Goal: Task Accomplishment & Management: Manage account settings

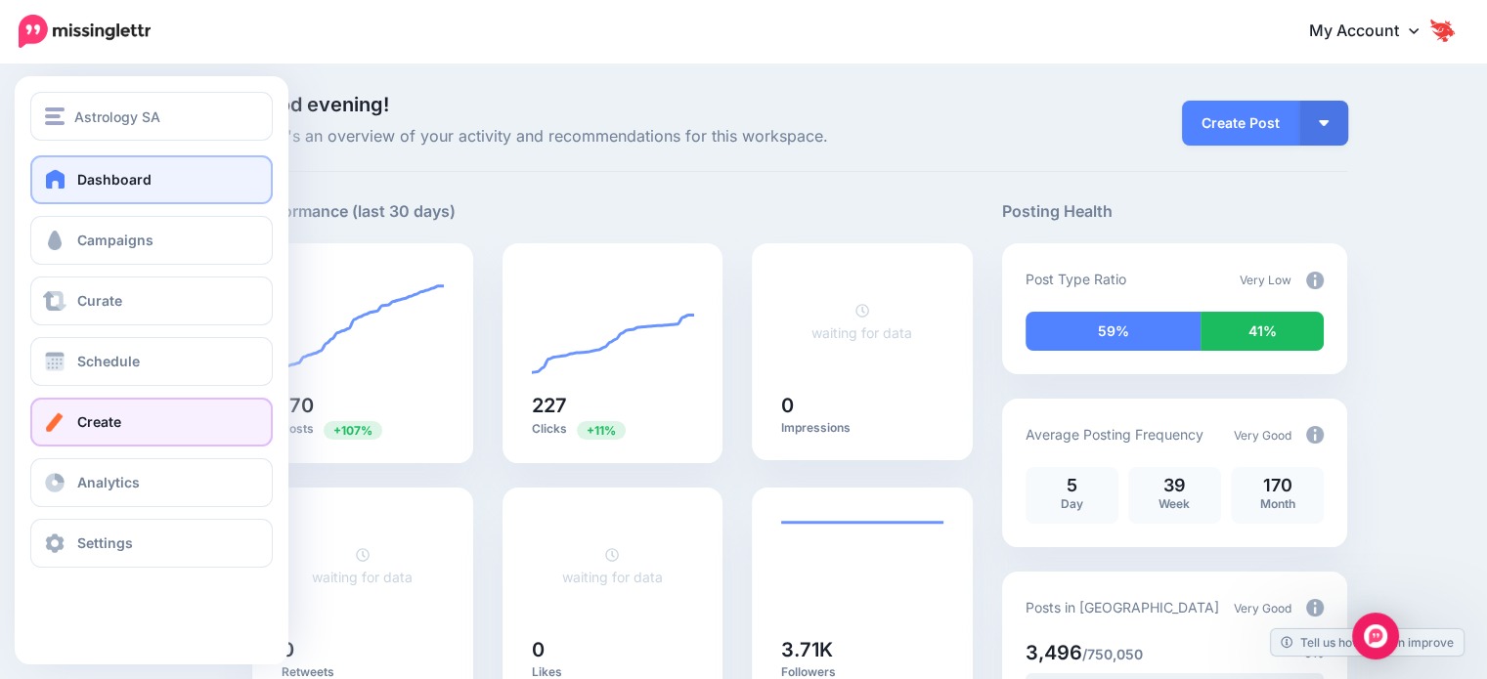
click at [158, 441] on link "Create" at bounding box center [151, 422] width 242 height 49
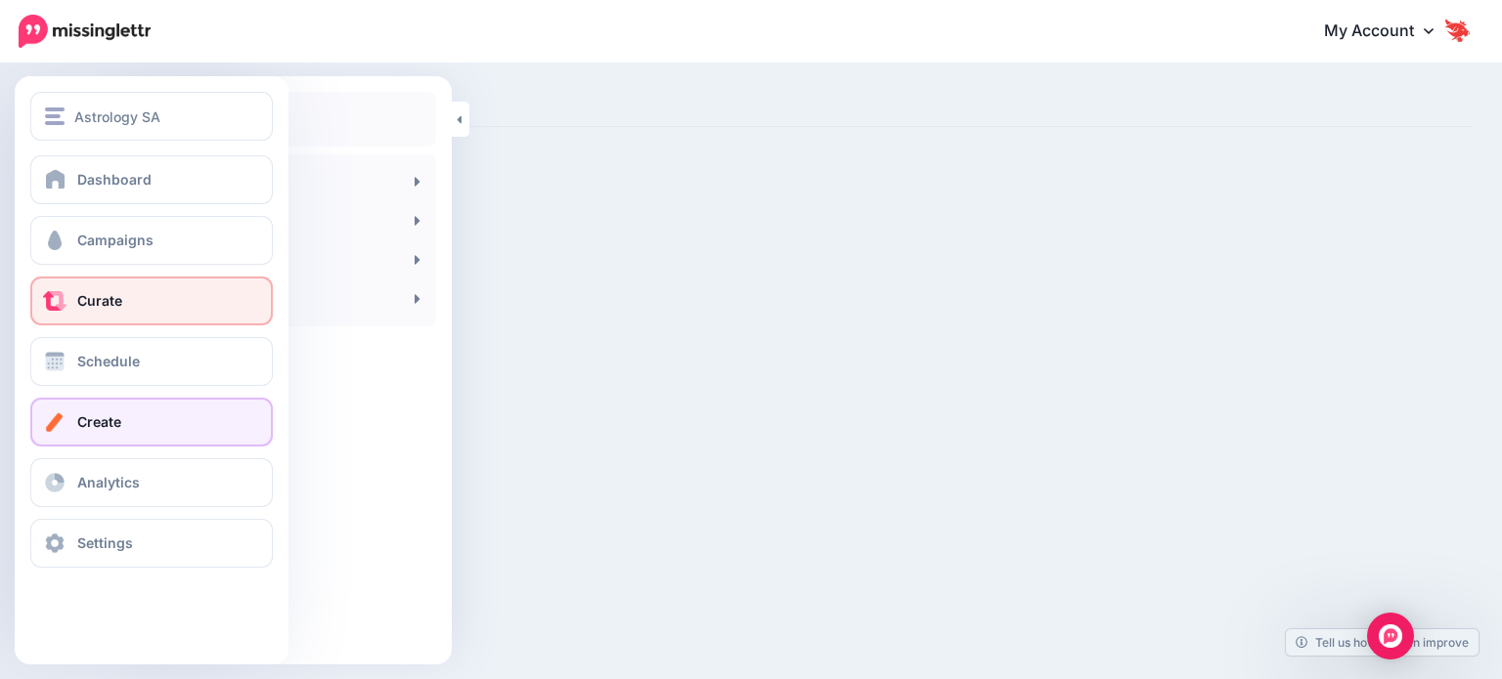
click at [125, 297] on link "Curate" at bounding box center [151, 301] width 242 height 49
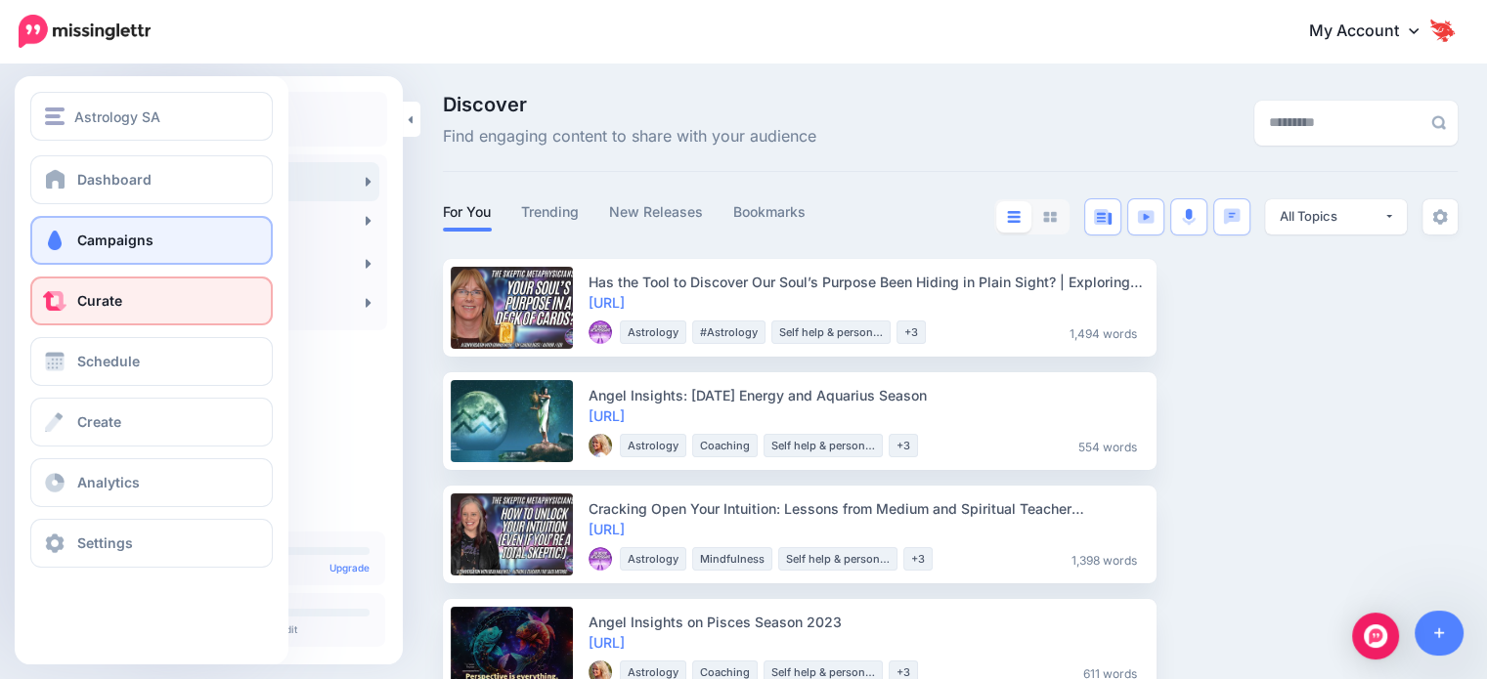
click at [74, 234] on link "Campaigns" at bounding box center [151, 240] width 242 height 49
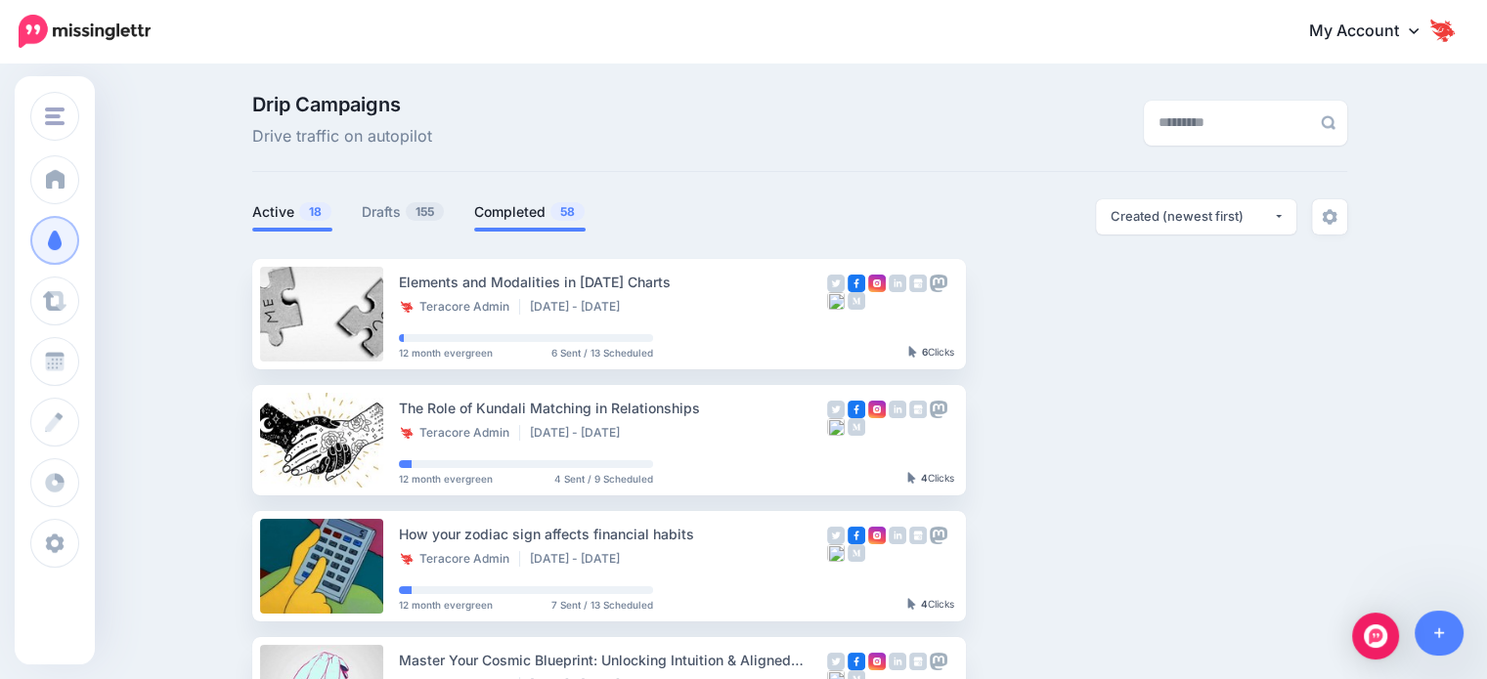
click at [555, 225] on li "Completed 58" at bounding box center [529, 215] width 111 height 32
click at [563, 224] on li "Completed 58" at bounding box center [529, 215] width 111 height 32
click at [579, 223] on link "Completed 58" at bounding box center [529, 211] width 111 height 23
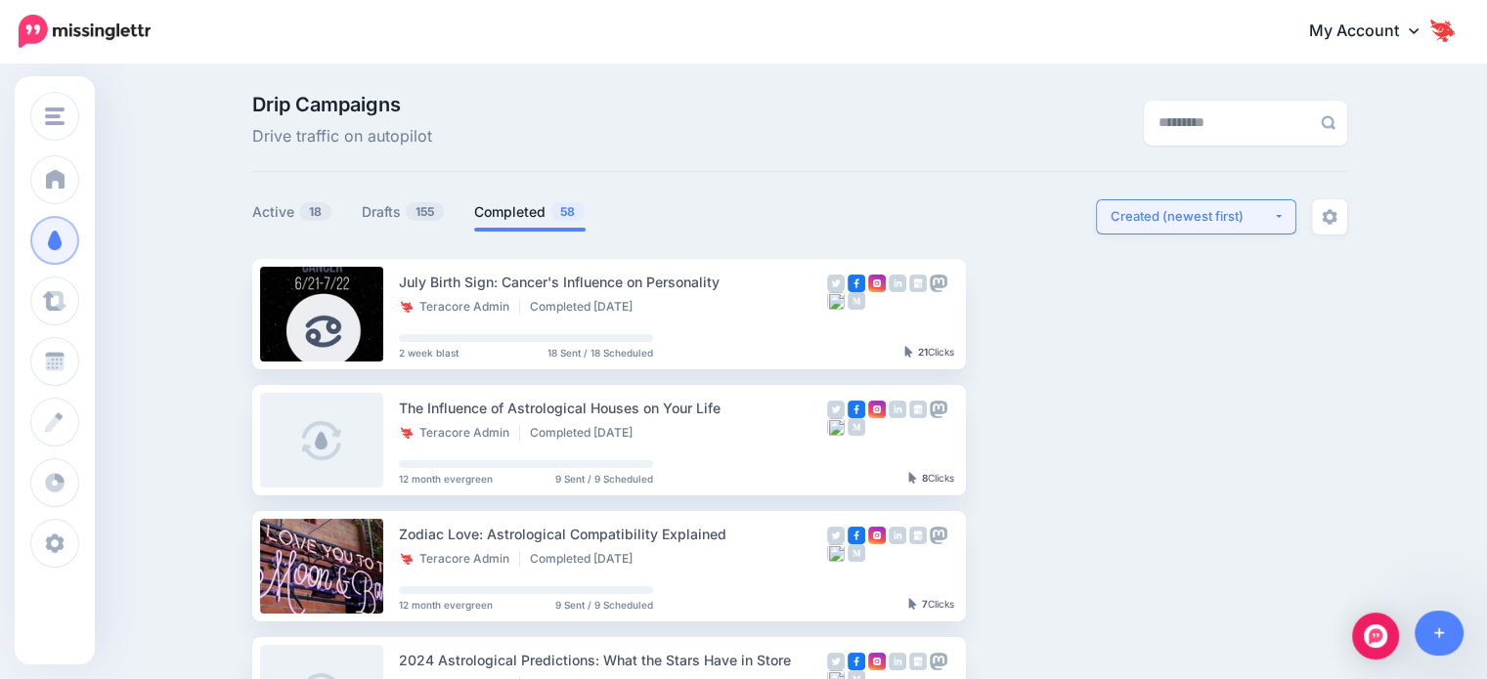
click at [1171, 206] on button "Created (newest first)" at bounding box center [1196, 216] width 200 height 35
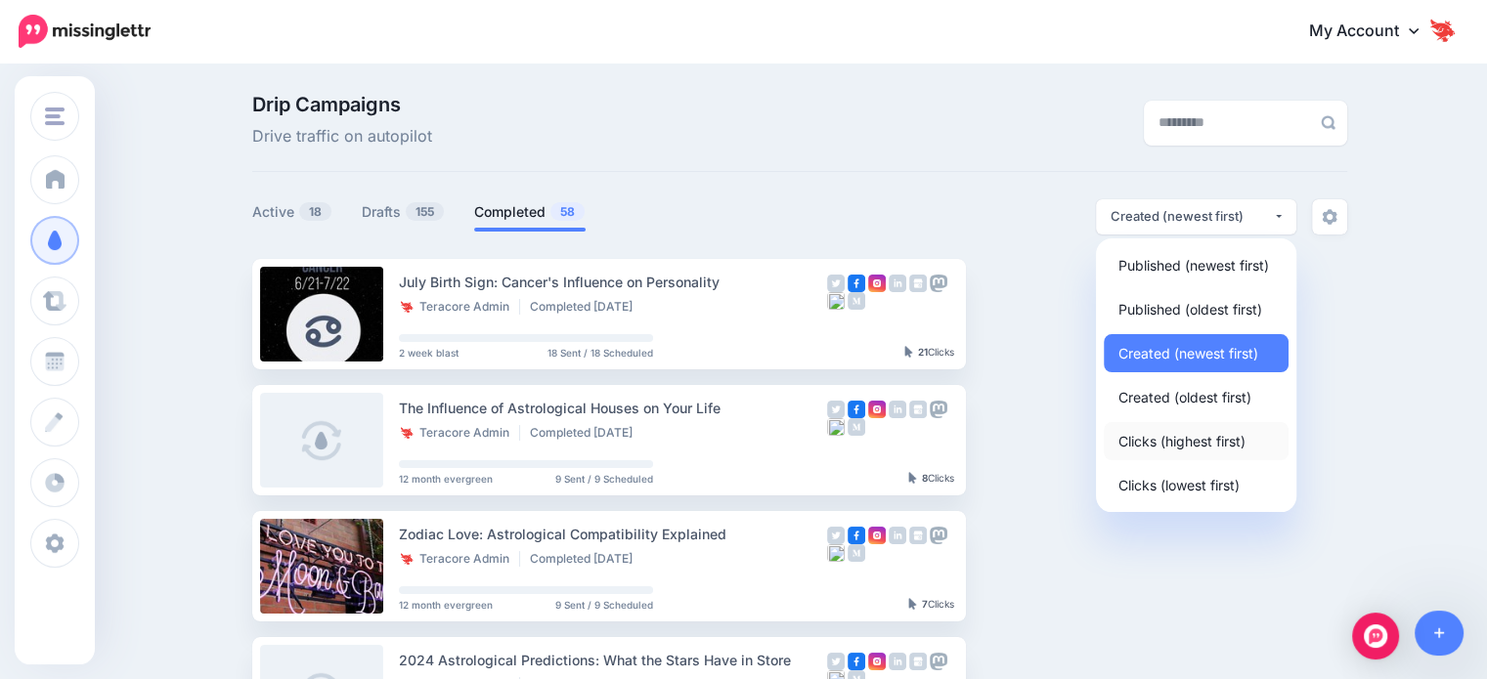
click at [1189, 453] on span "Clicks (highest first)" at bounding box center [1181, 440] width 127 height 23
select select "**********"
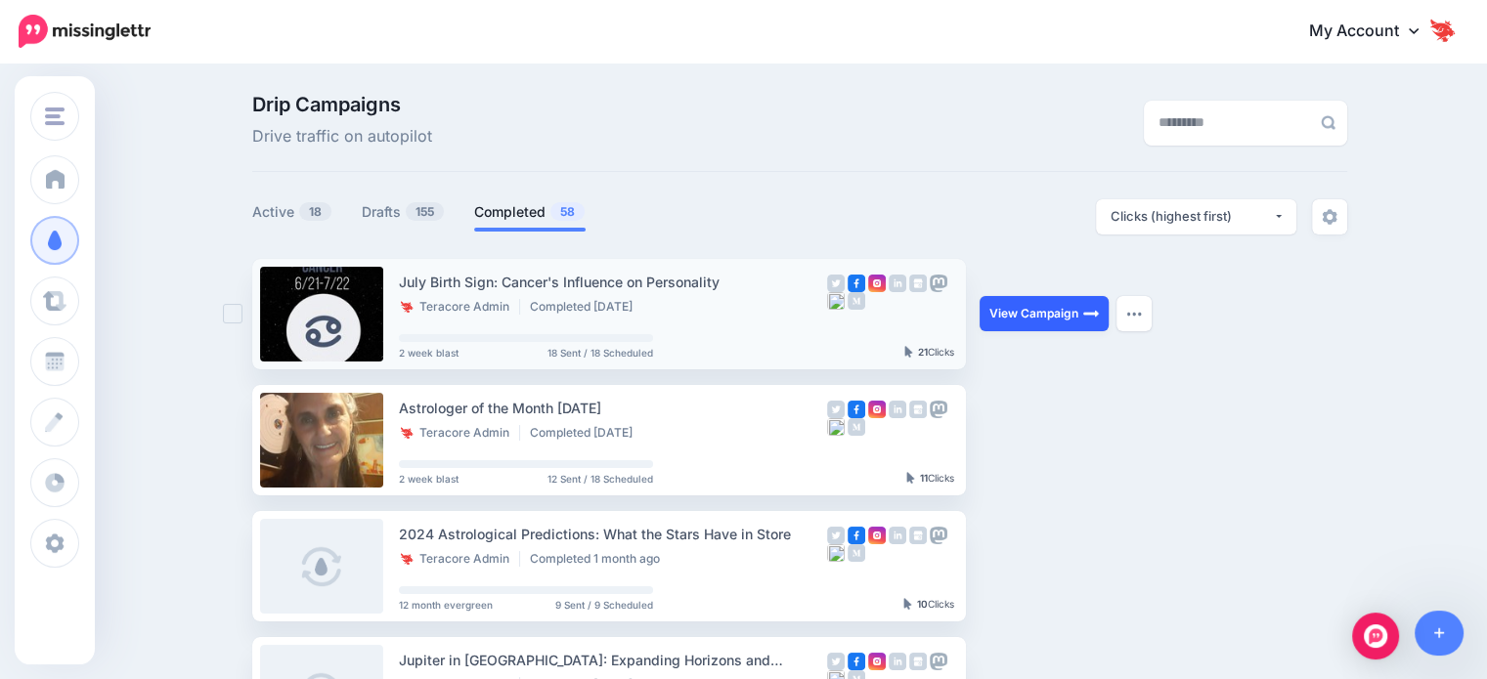
click at [1061, 320] on link "View Campaign" at bounding box center [1044, 313] width 129 height 35
click at [519, 276] on div "July Birth Sign: Cancer's Influence on Personality" at bounding box center [613, 282] width 428 height 22
click at [521, 276] on div "July Birth Sign: Cancer's Influence on Personality" at bounding box center [613, 282] width 428 height 22
click at [523, 276] on div "July Birth Sign: Cancer's Influence on Personality" at bounding box center [613, 282] width 428 height 22
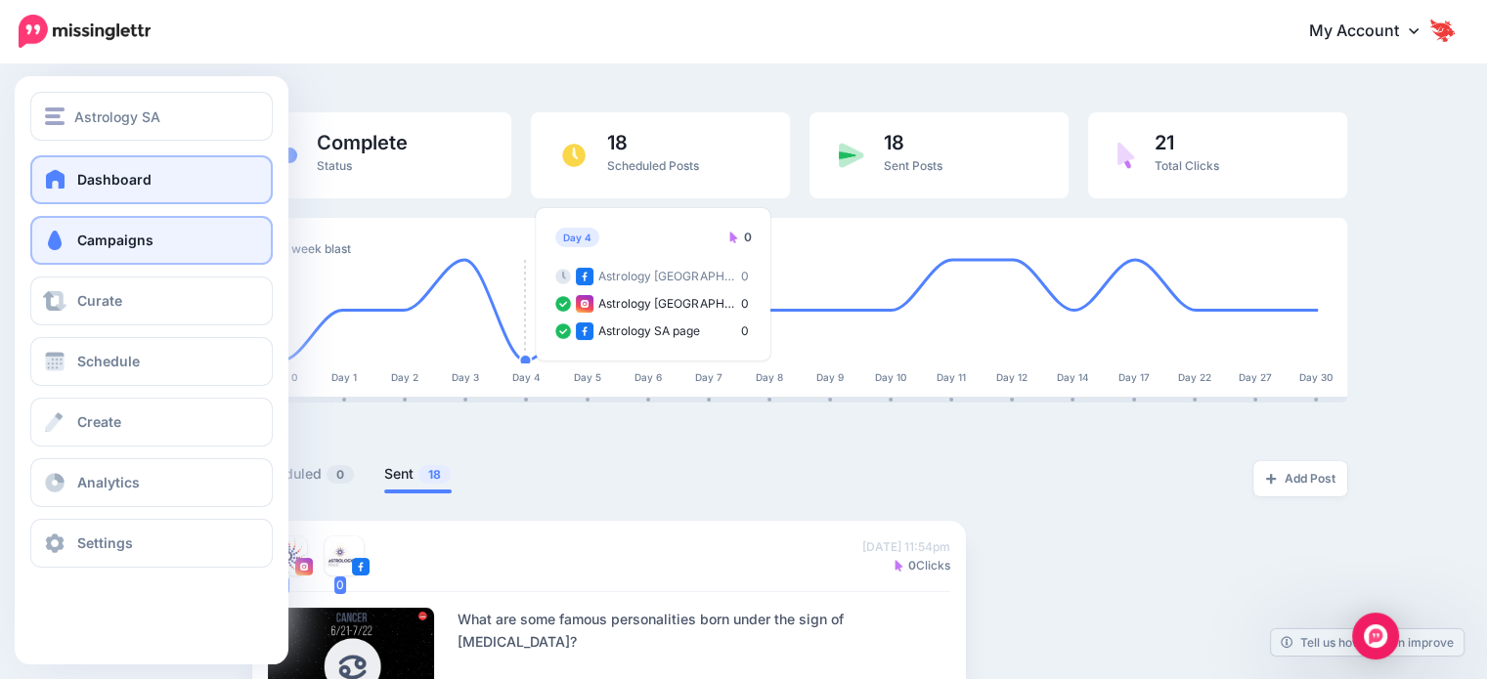
scroll to position [98, 0]
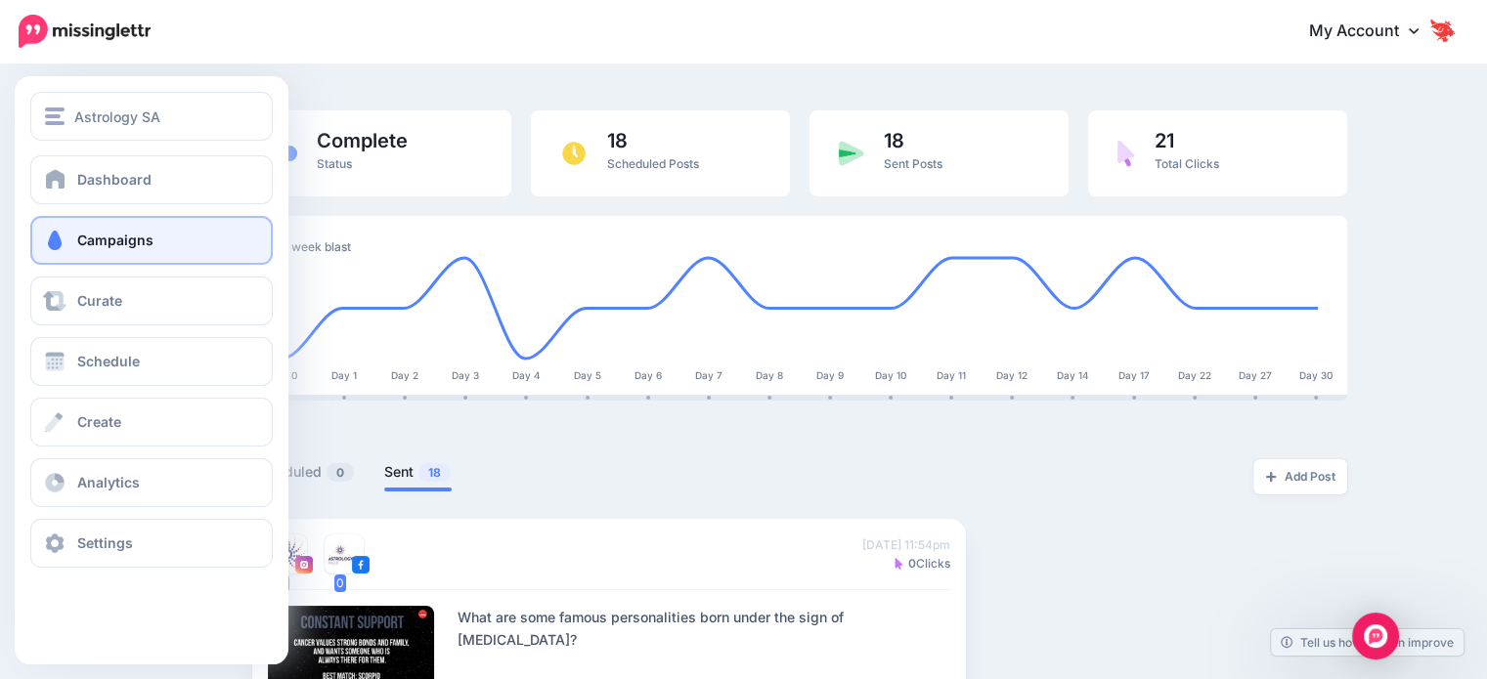
click at [136, 249] on link "Campaigns" at bounding box center [151, 240] width 242 height 49
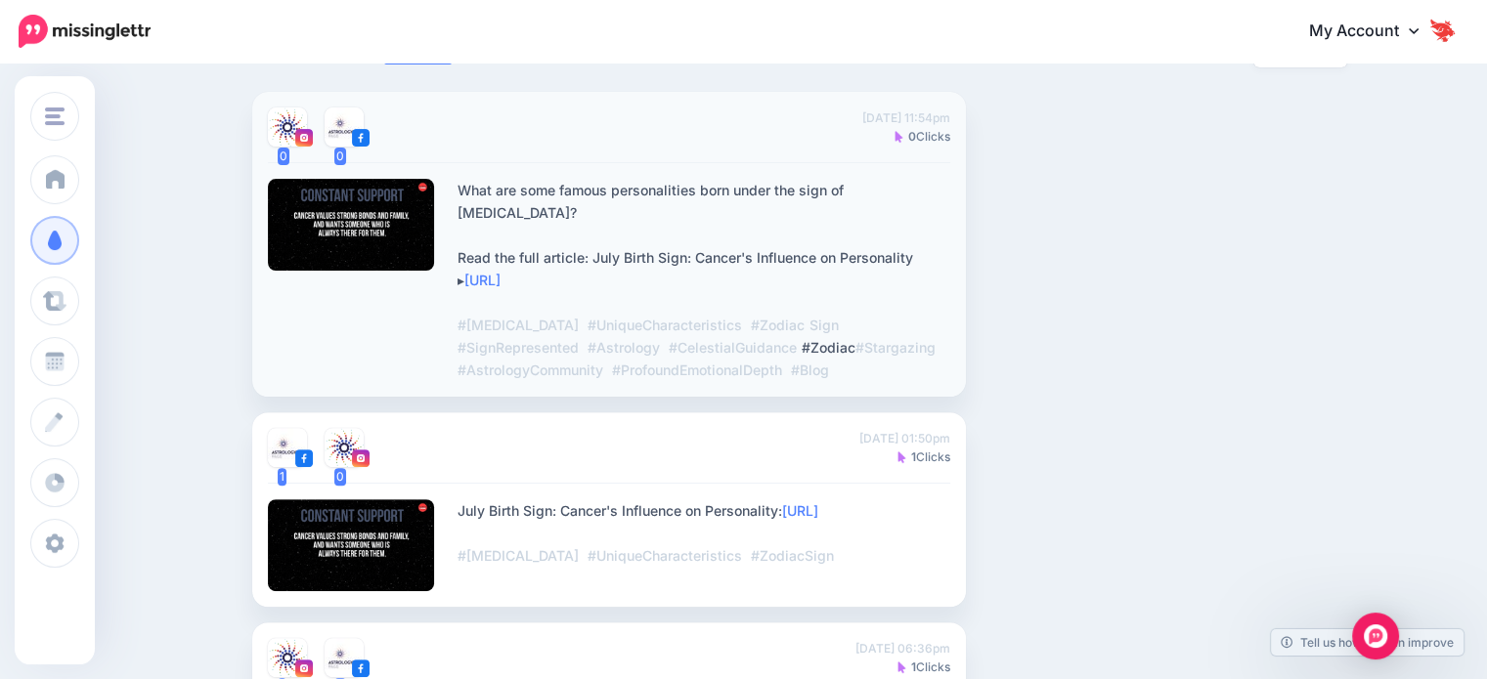
scroll to position [587, 0]
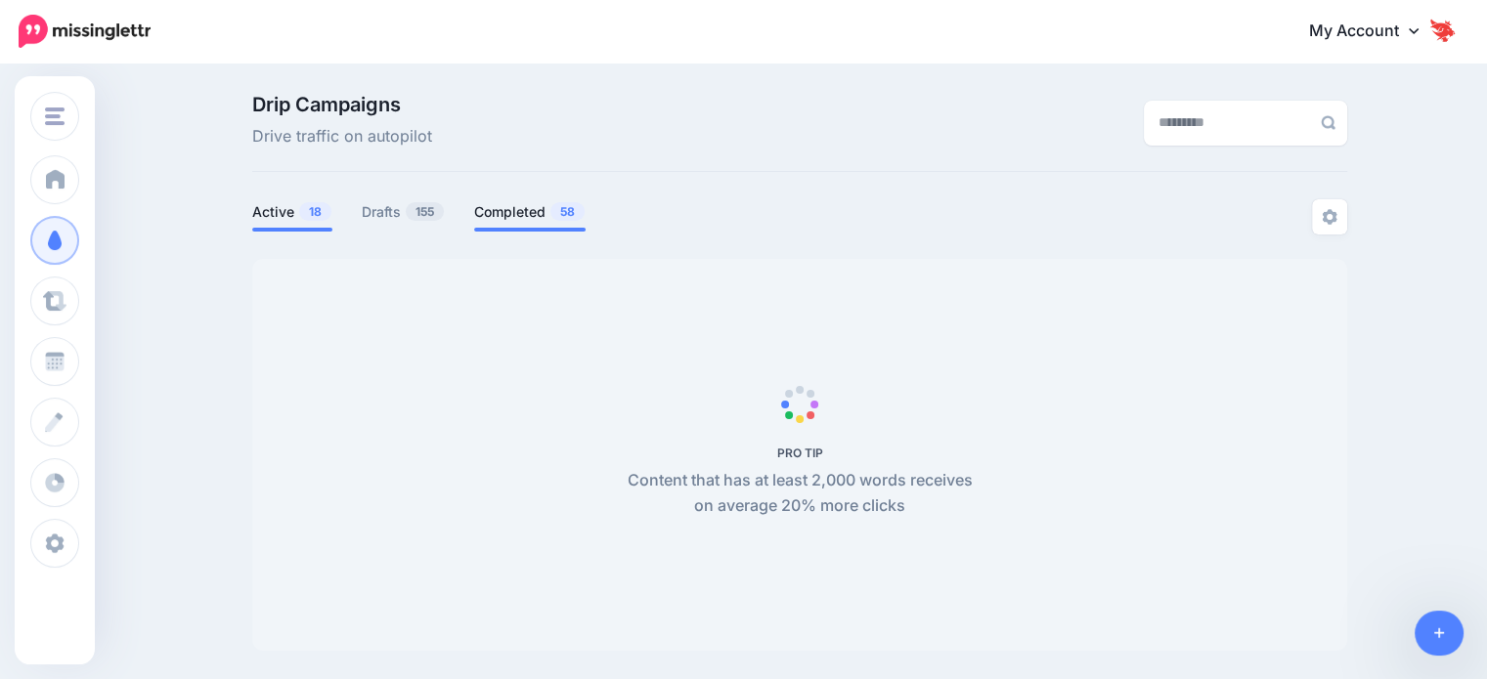
click at [518, 204] on link "Completed 58" at bounding box center [529, 211] width 111 height 23
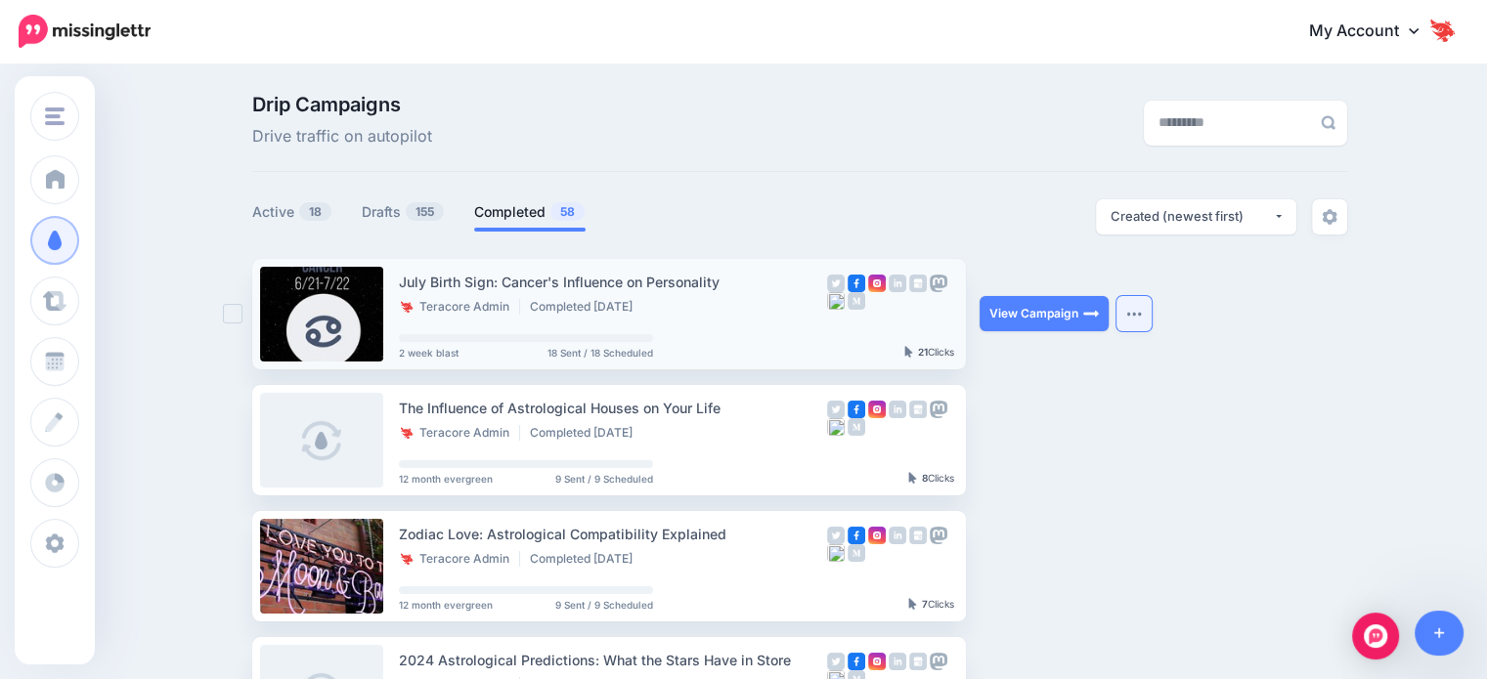
click at [1138, 316] on img "button" at bounding box center [1134, 314] width 16 height 6
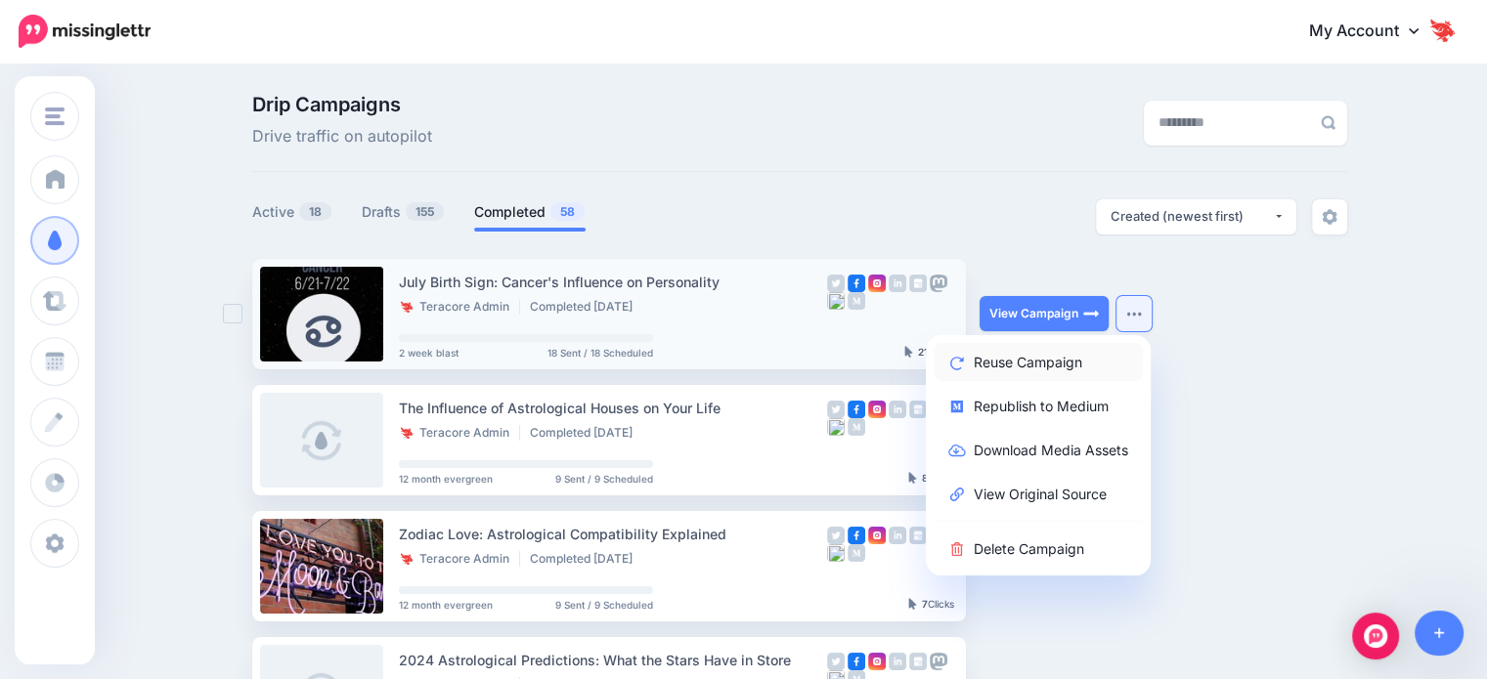
click at [1111, 359] on link "Reuse Campaign" at bounding box center [1038, 362] width 209 height 38
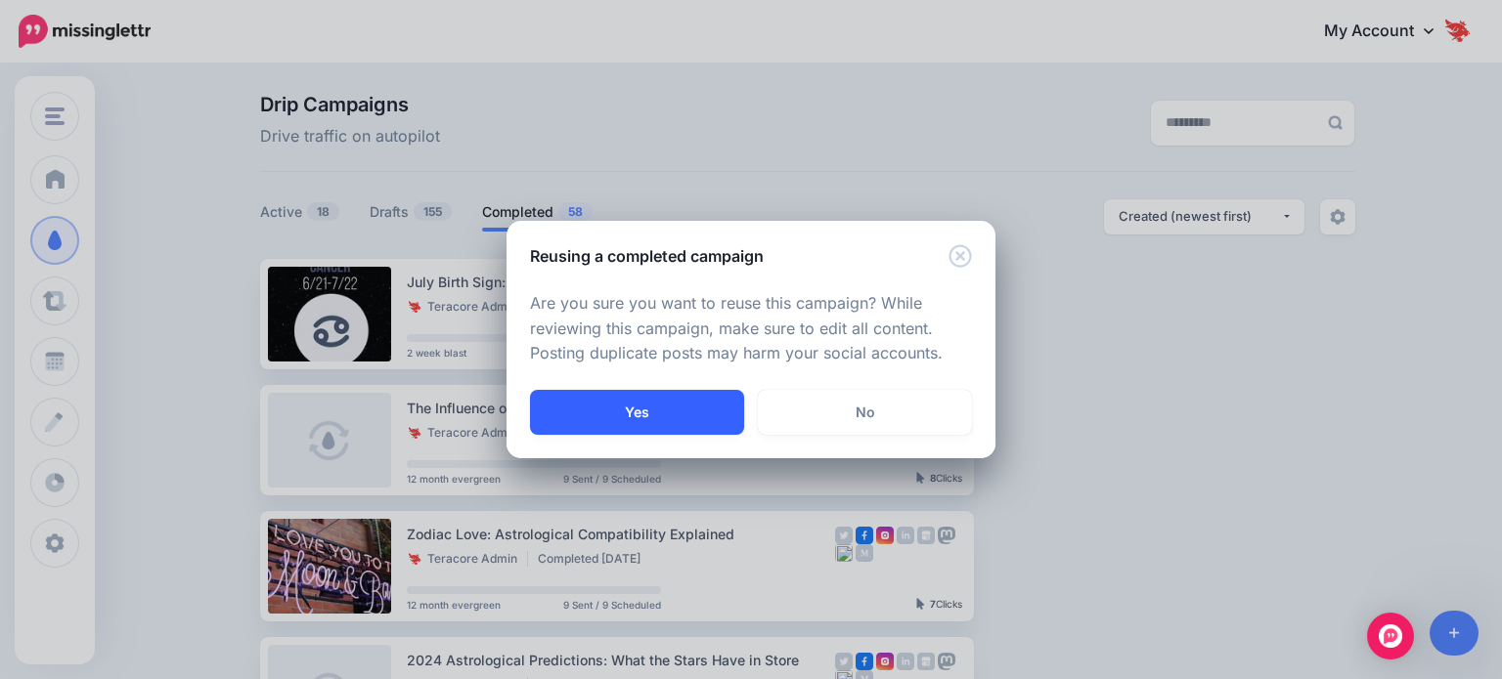
click at [720, 414] on button "Yes" at bounding box center [637, 412] width 214 height 45
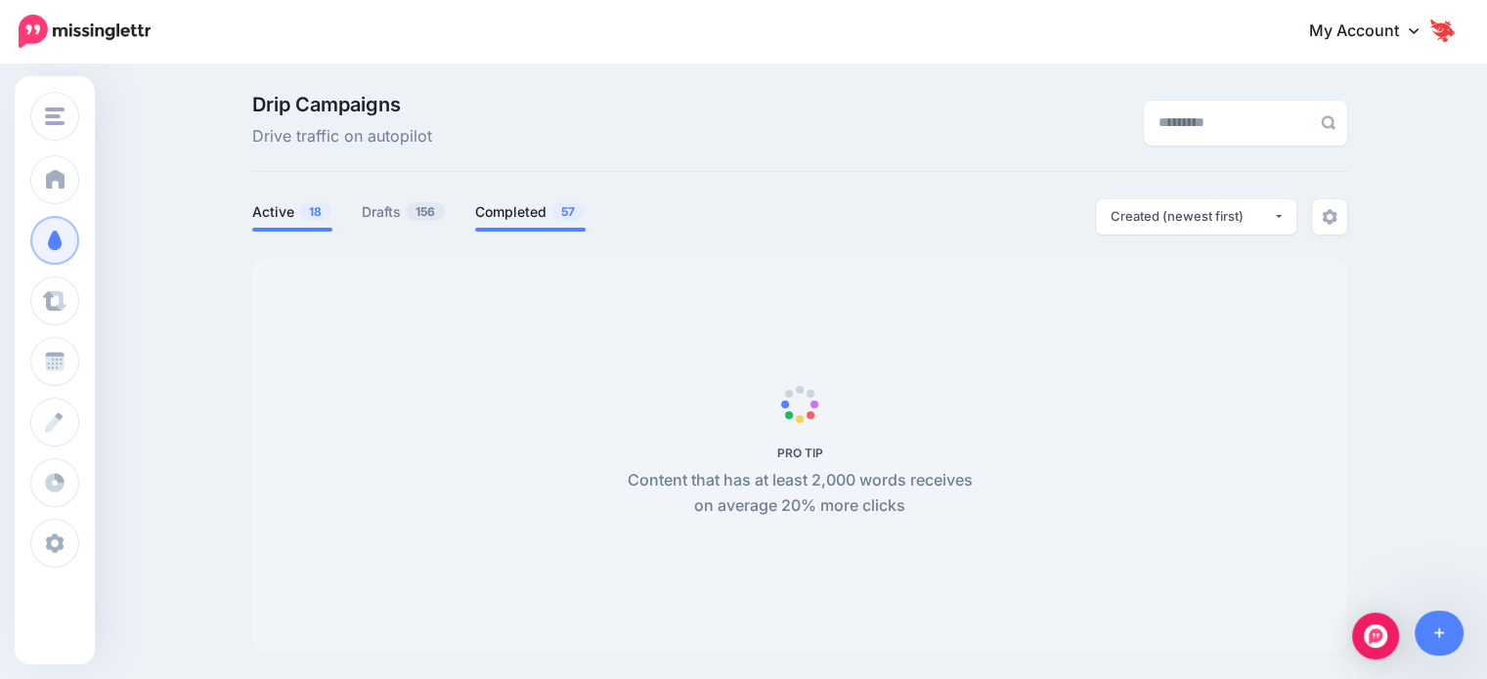
click at [545, 212] on link "Completed 57" at bounding box center [530, 211] width 110 height 23
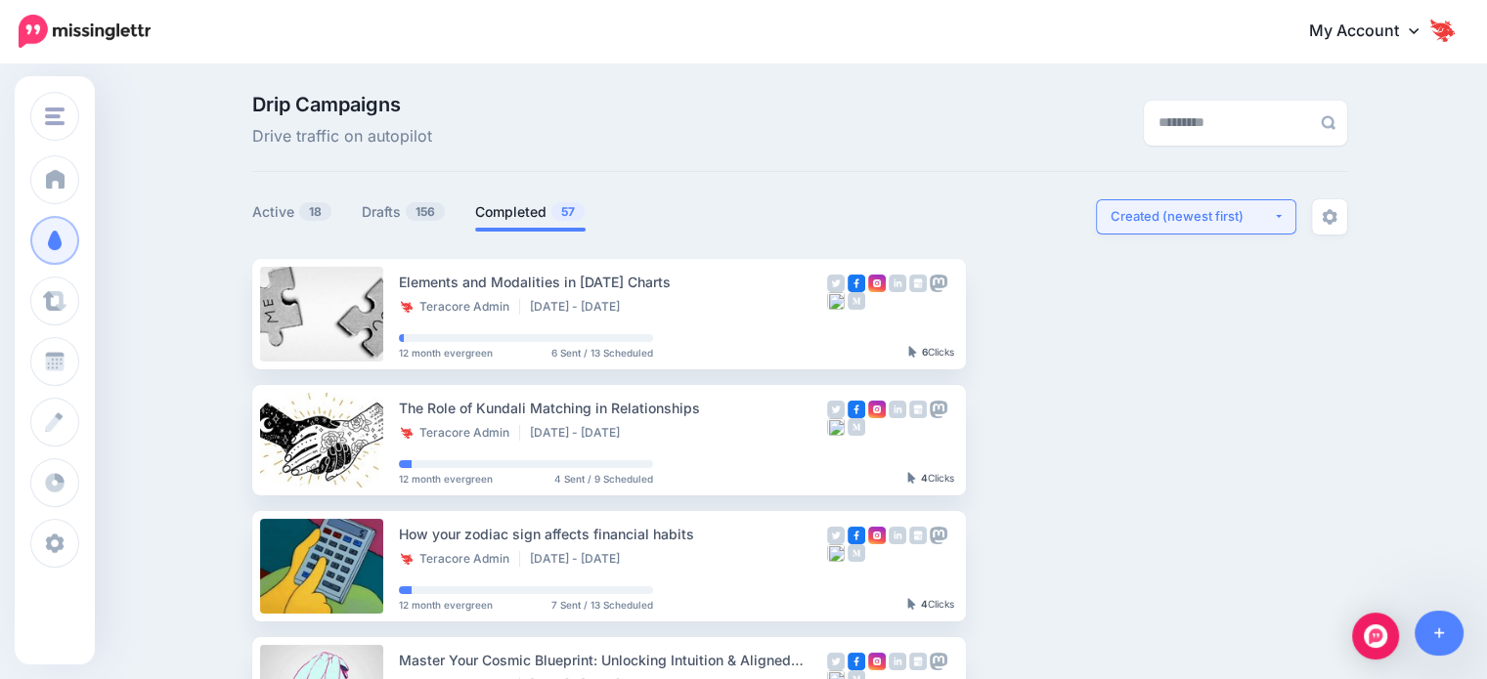
click at [1208, 226] on div "Created (newest first)" at bounding box center [1192, 216] width 162 height 19
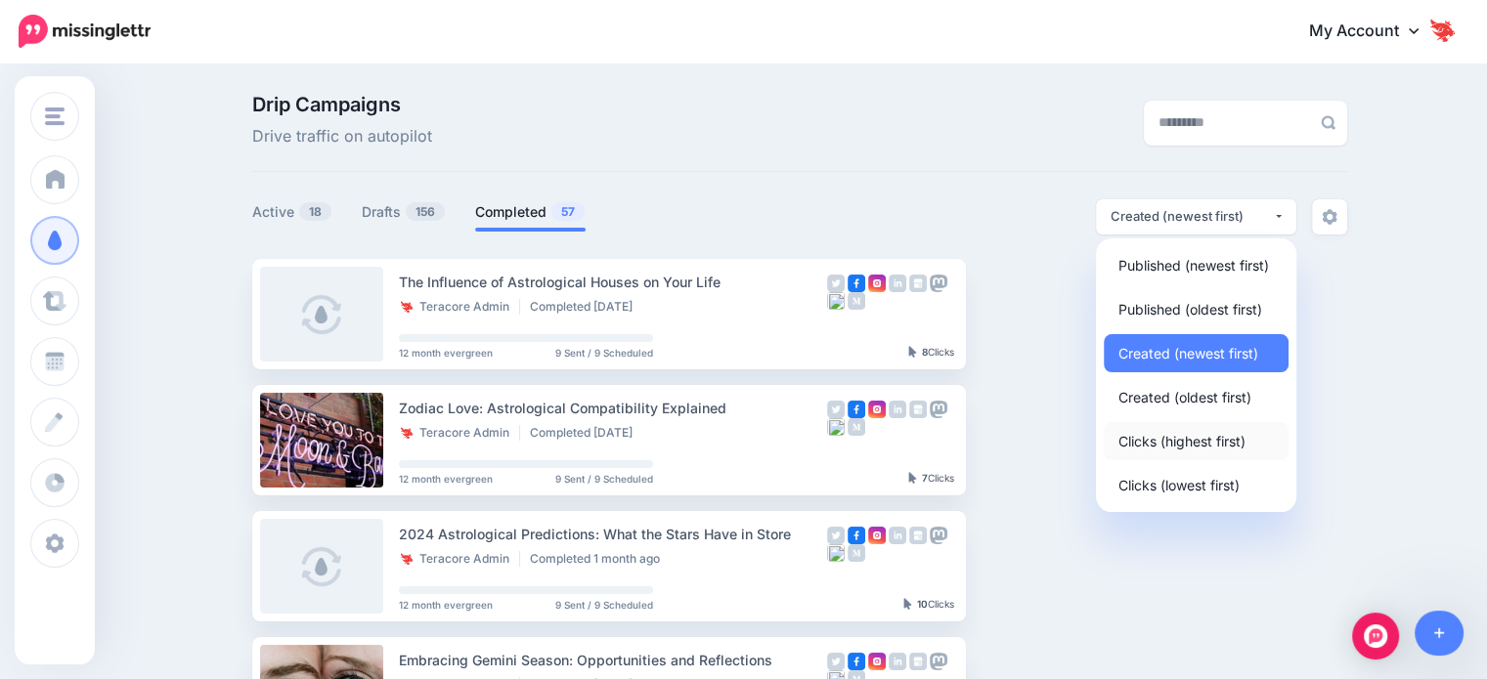
click at [1190, 444] on span "Clicks (highest first)" at bounding box center [1181, 440] width 127 height 23
select select "**********"
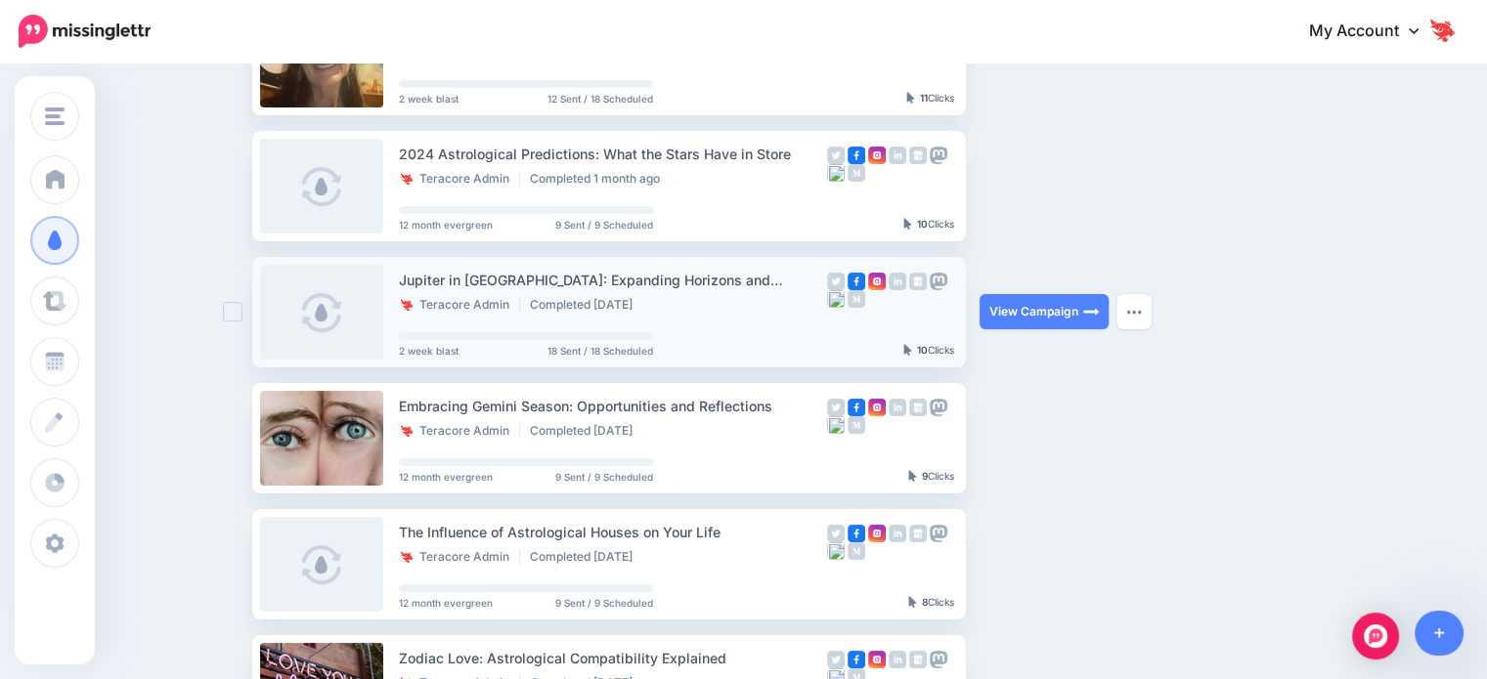
scroll to position [489, 0]
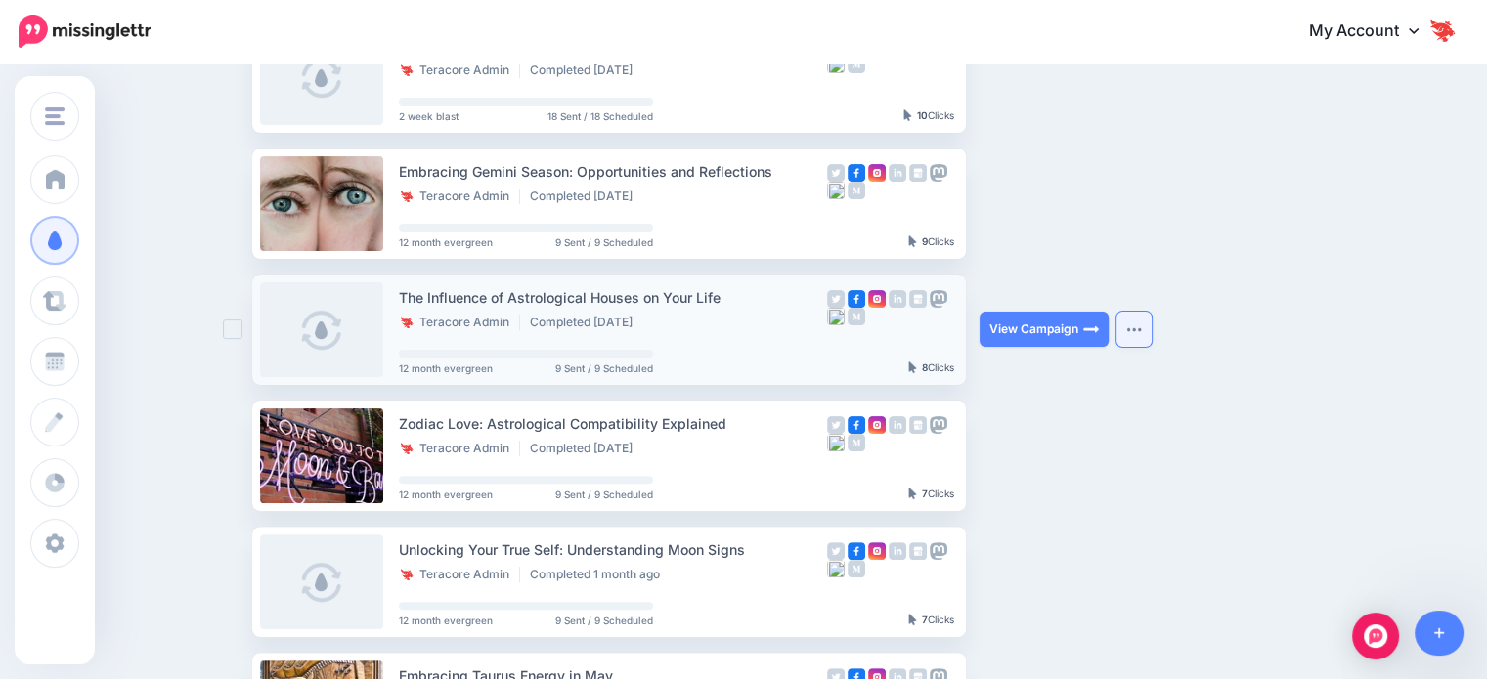
click at [1132, 329] on button "button" at bounding box center [1133, 329] width 35 height 35
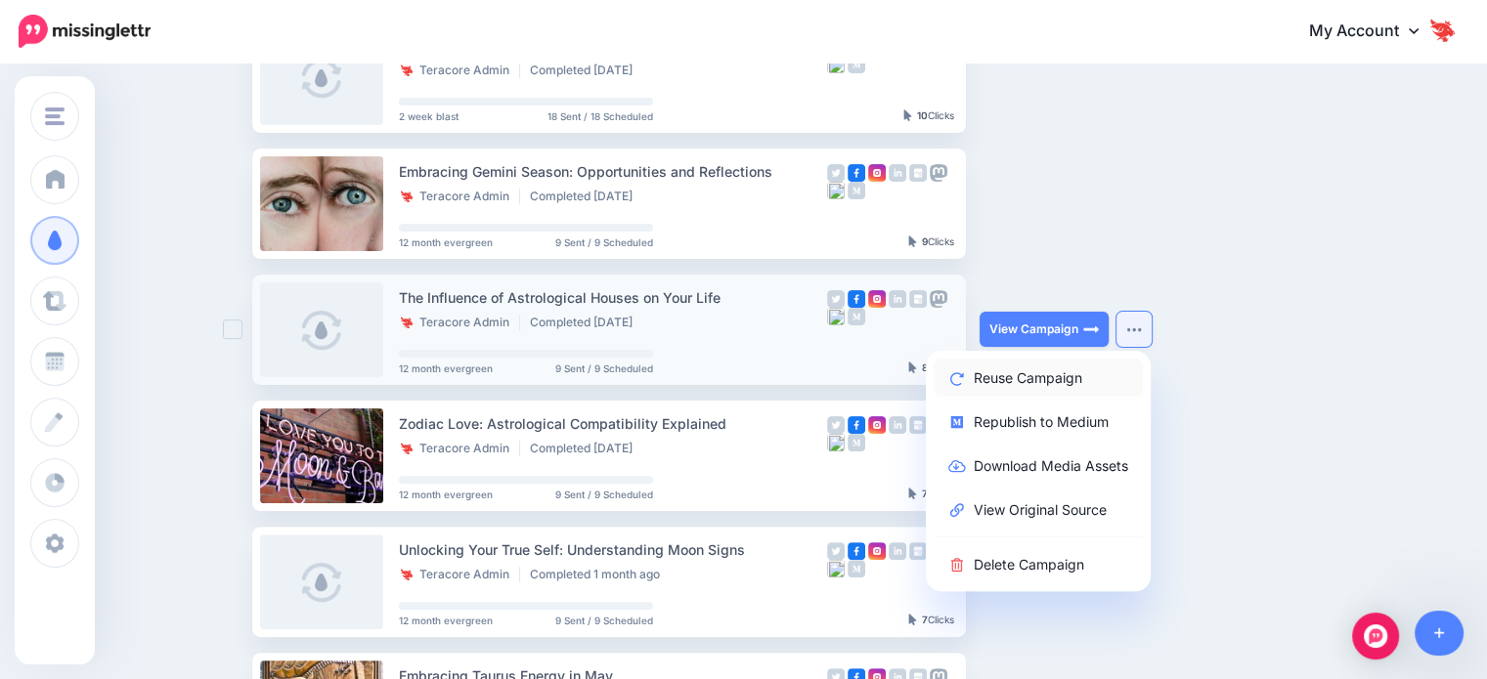
click at [1090, 375] on link "Reuse Campaign" at bounding box center [1038, 378] width 209 height 38
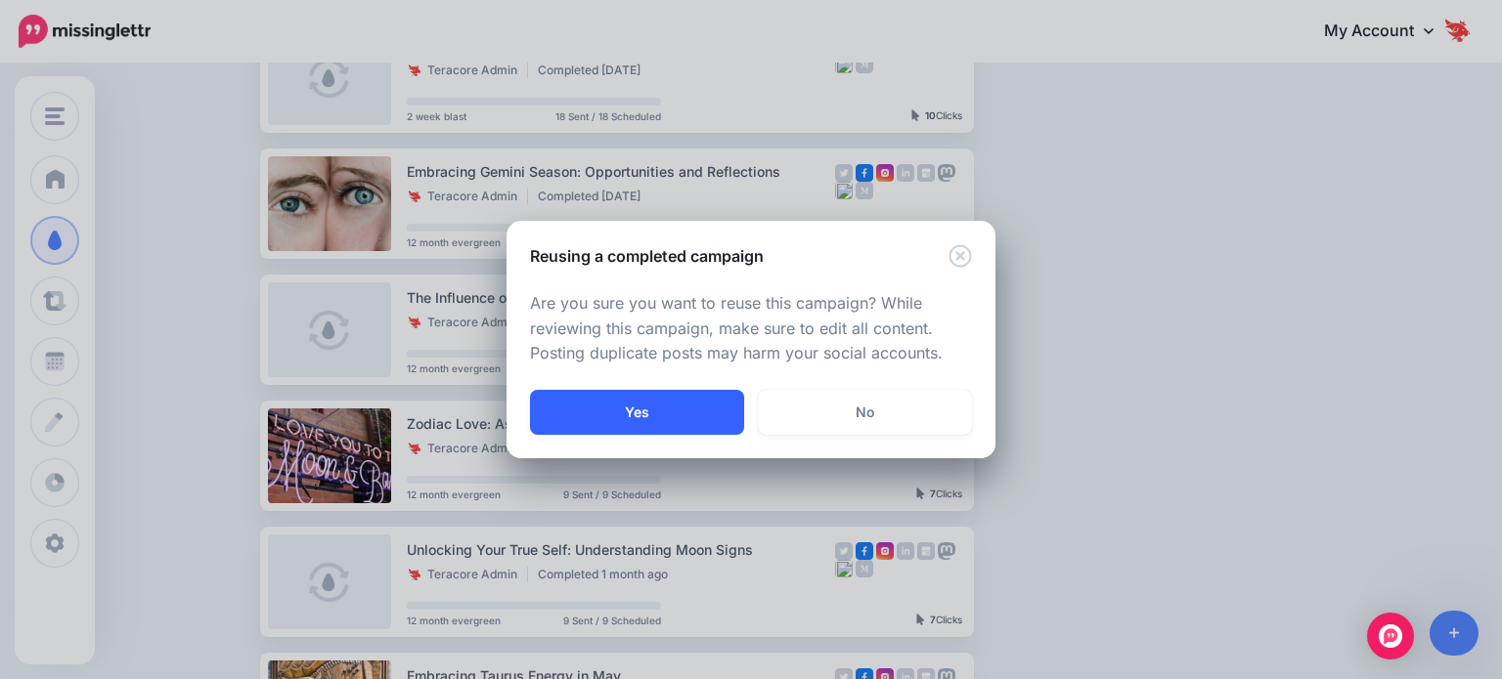
click at [676, 414] on button "Yes" at bounding box center [637, 412] width 214 height 45
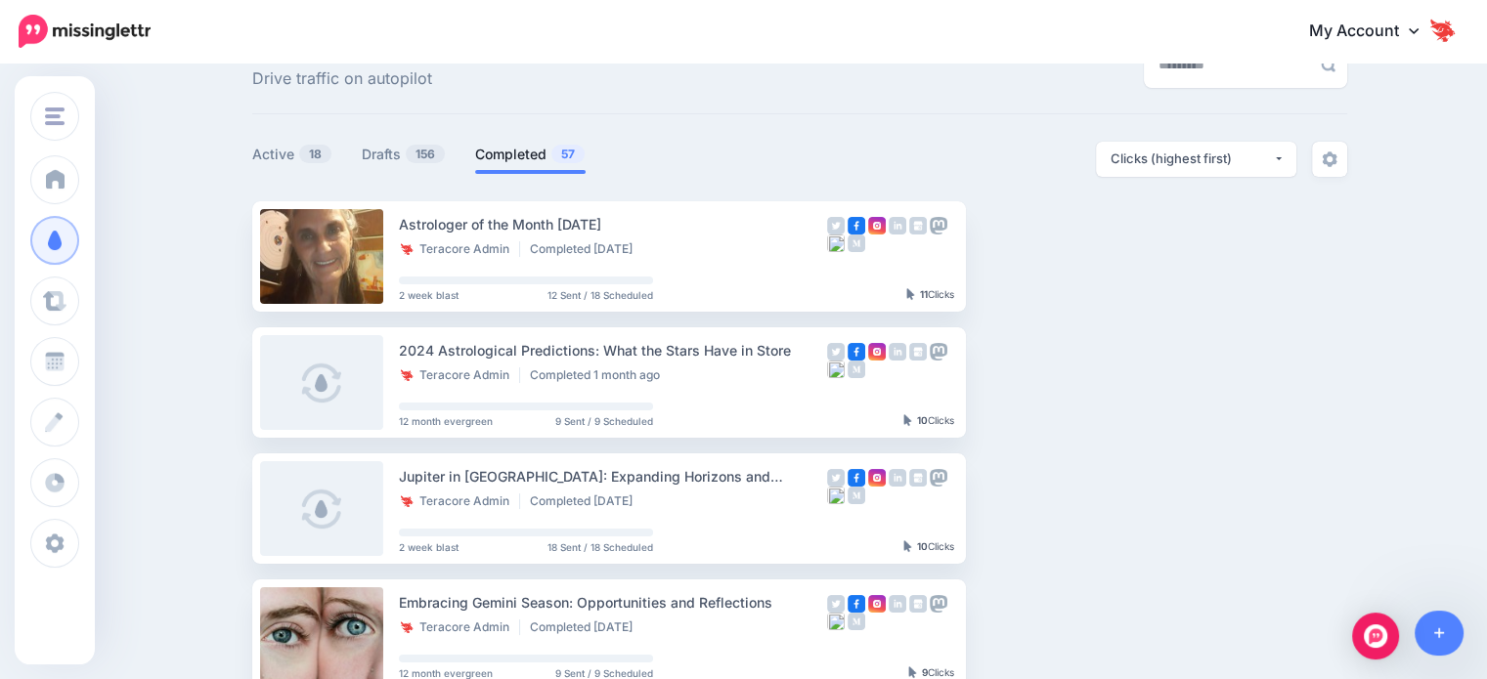
scroll to position [0, 0]
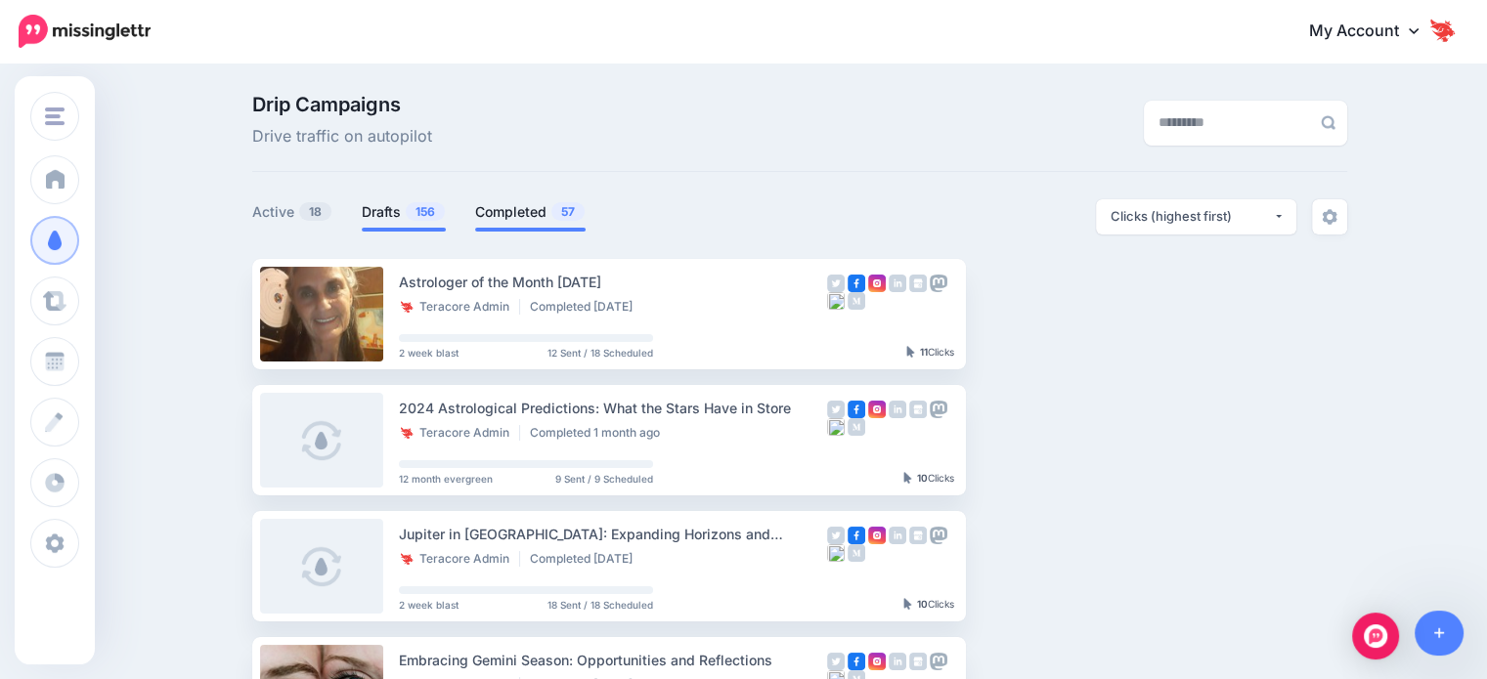
click at [415, 229] on span at bounding box center [404, 230] width 84 height 4
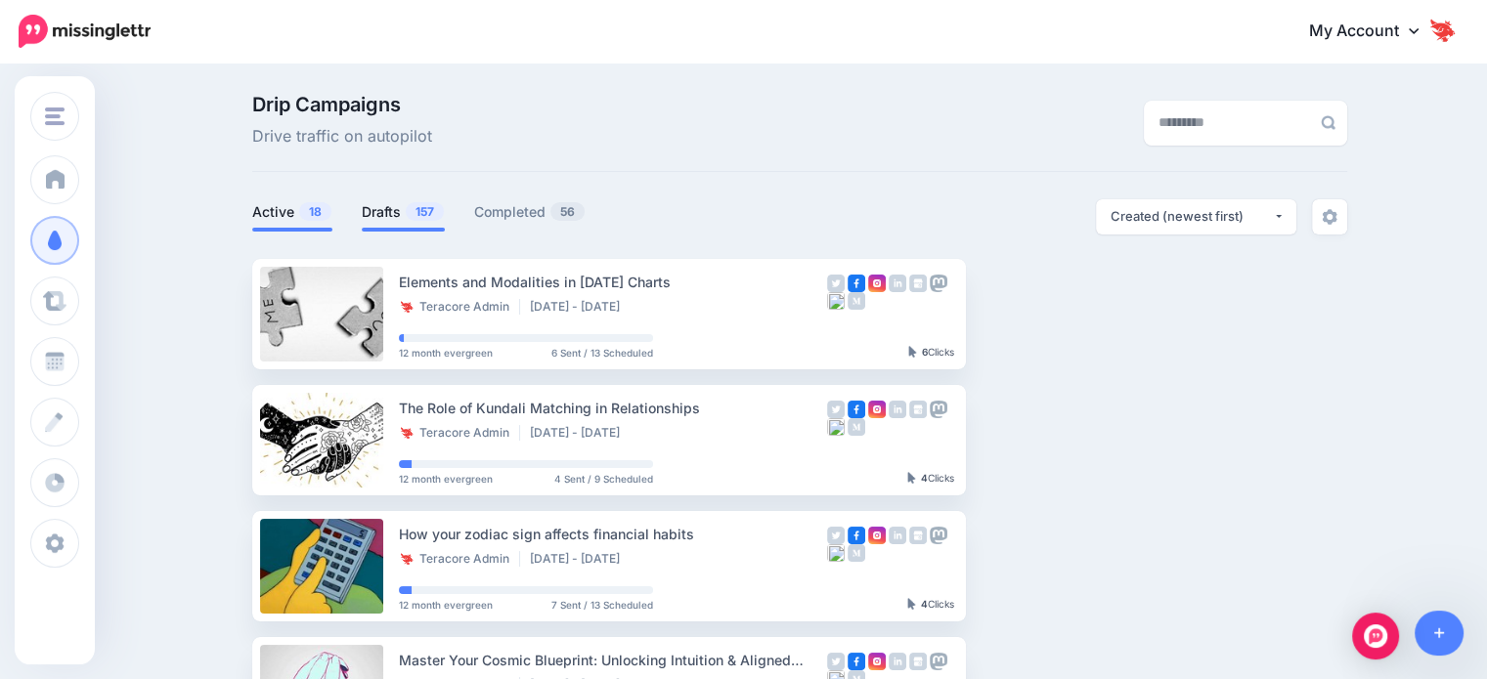
click at [407, 202] on link "Drafts 157" at bounding box center [403, 211] width 83 height 23
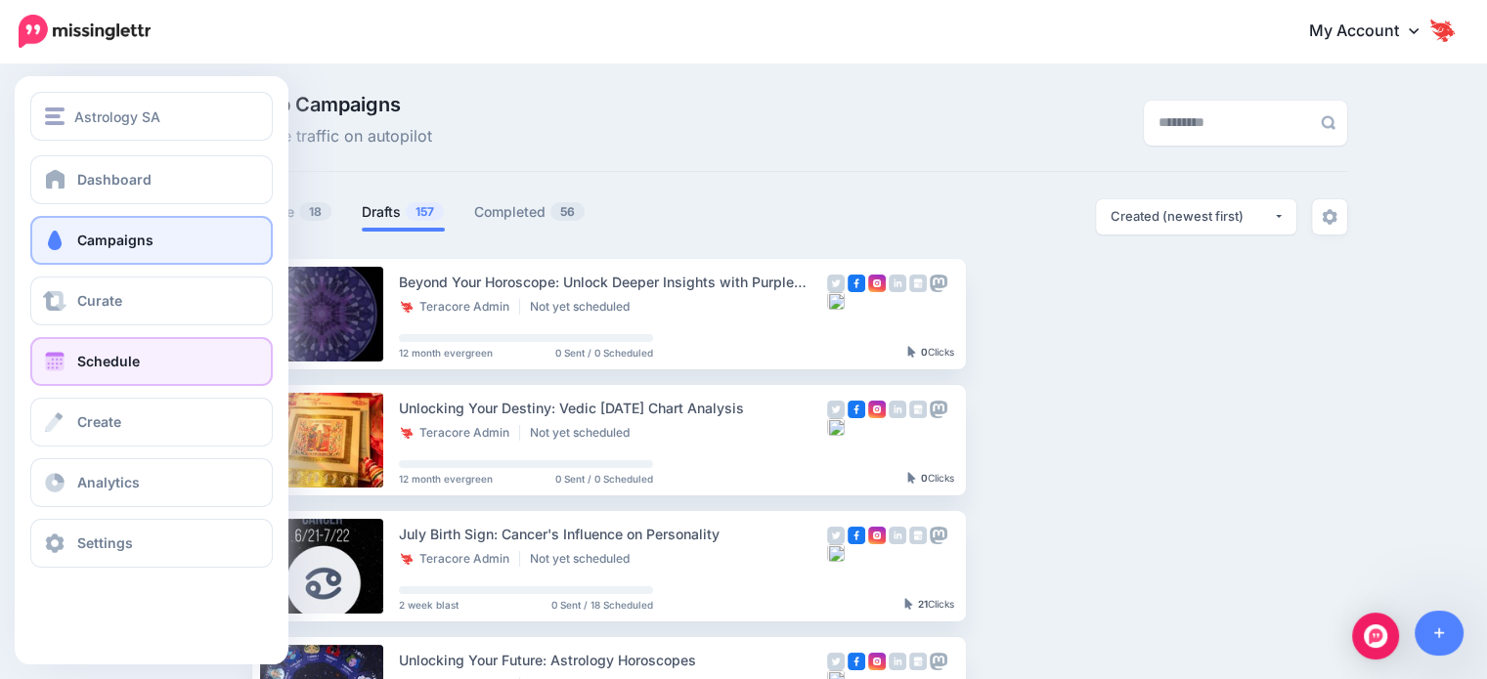
click at [148, 371] on link "Schedule" at bounding box center [151, 361] width 242 height 49
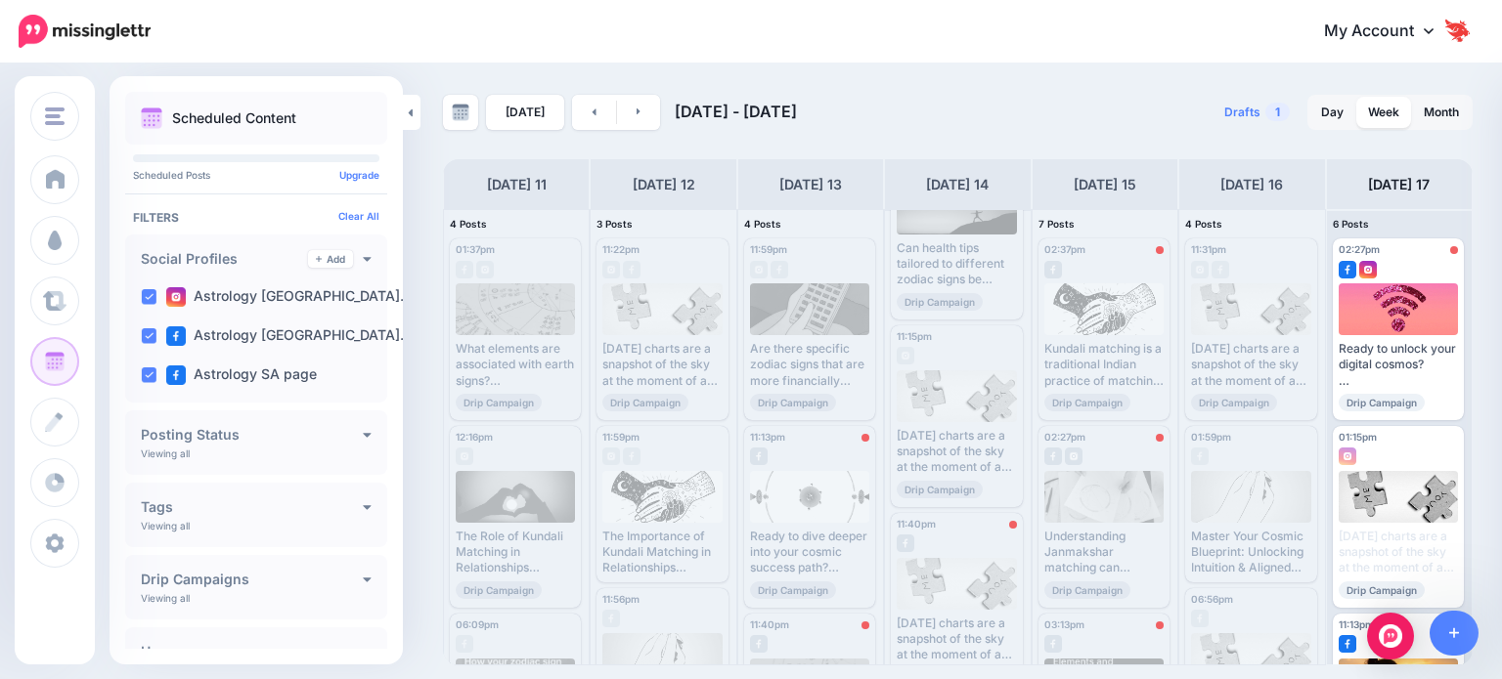
scroll to position [293, 0]
click at [821, 585] on span "Reschedule" at bounding box center [817, 590] width 57 height 10
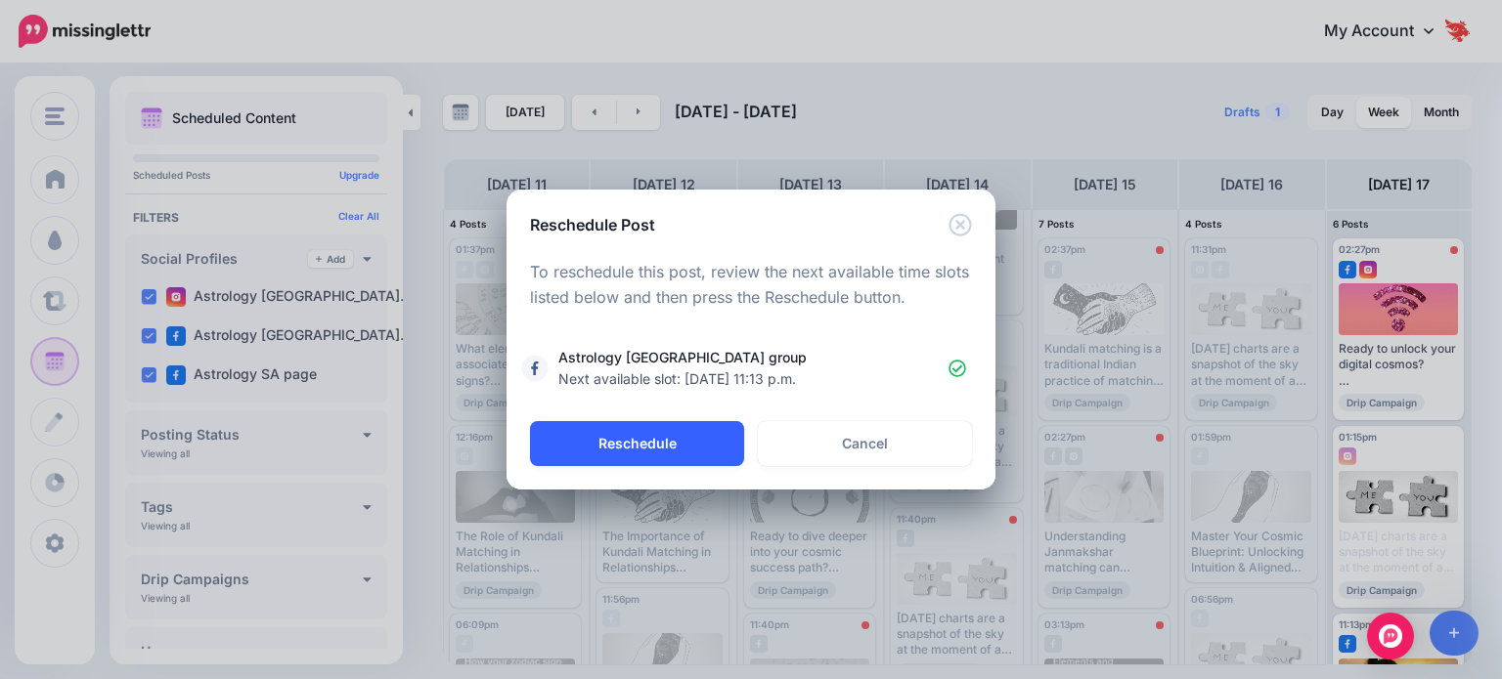
click at [680, 442] on button "Reschedule" at bounding box center [637, 443] width 214 height 45
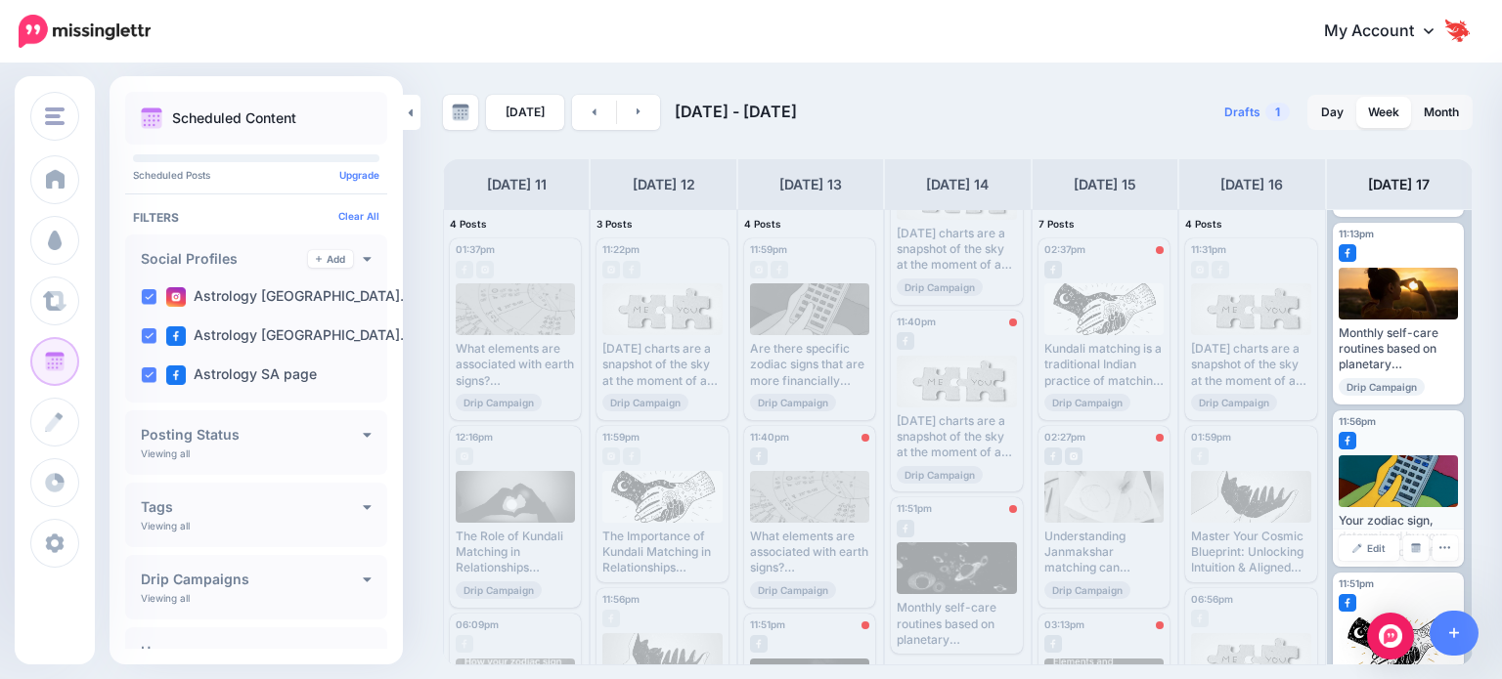
scroll to position [653, 0]
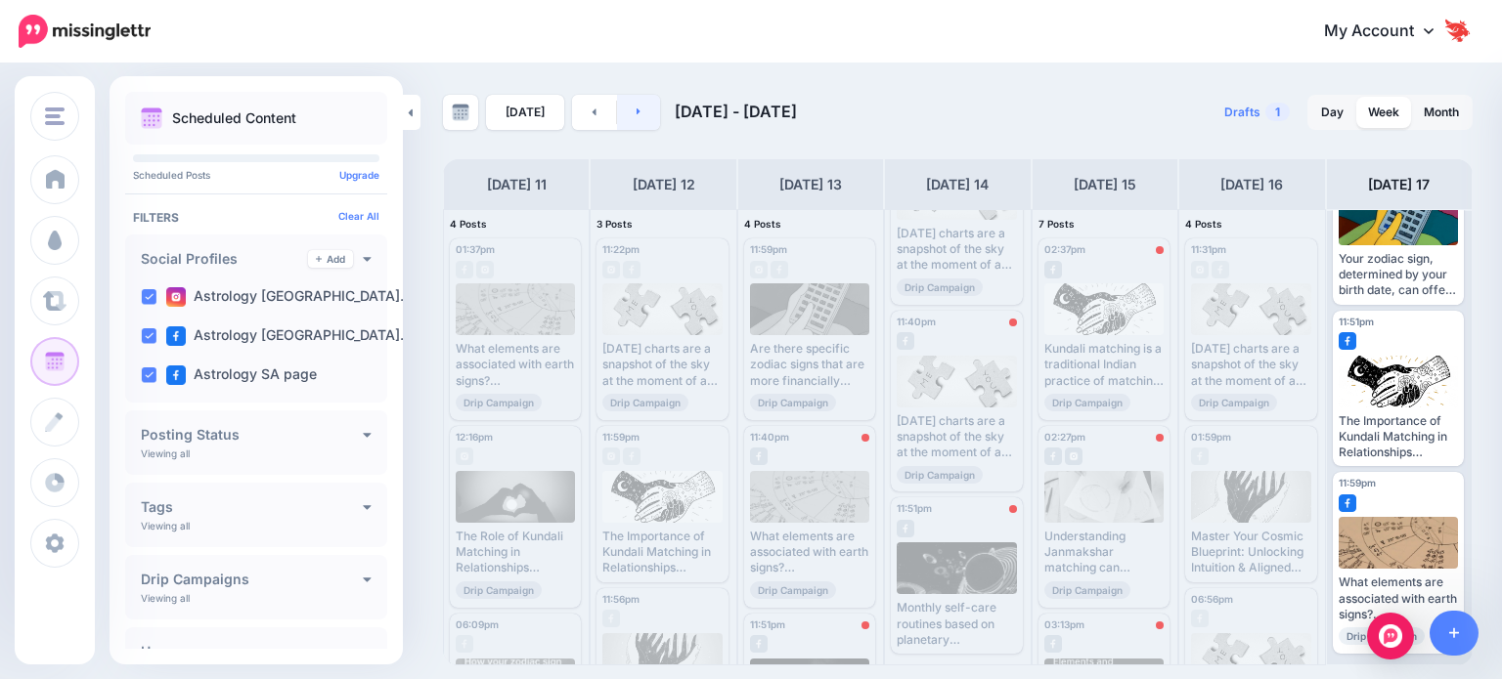
click at [641, 117] on link at bounding box center [639, 112] width 44 height 35
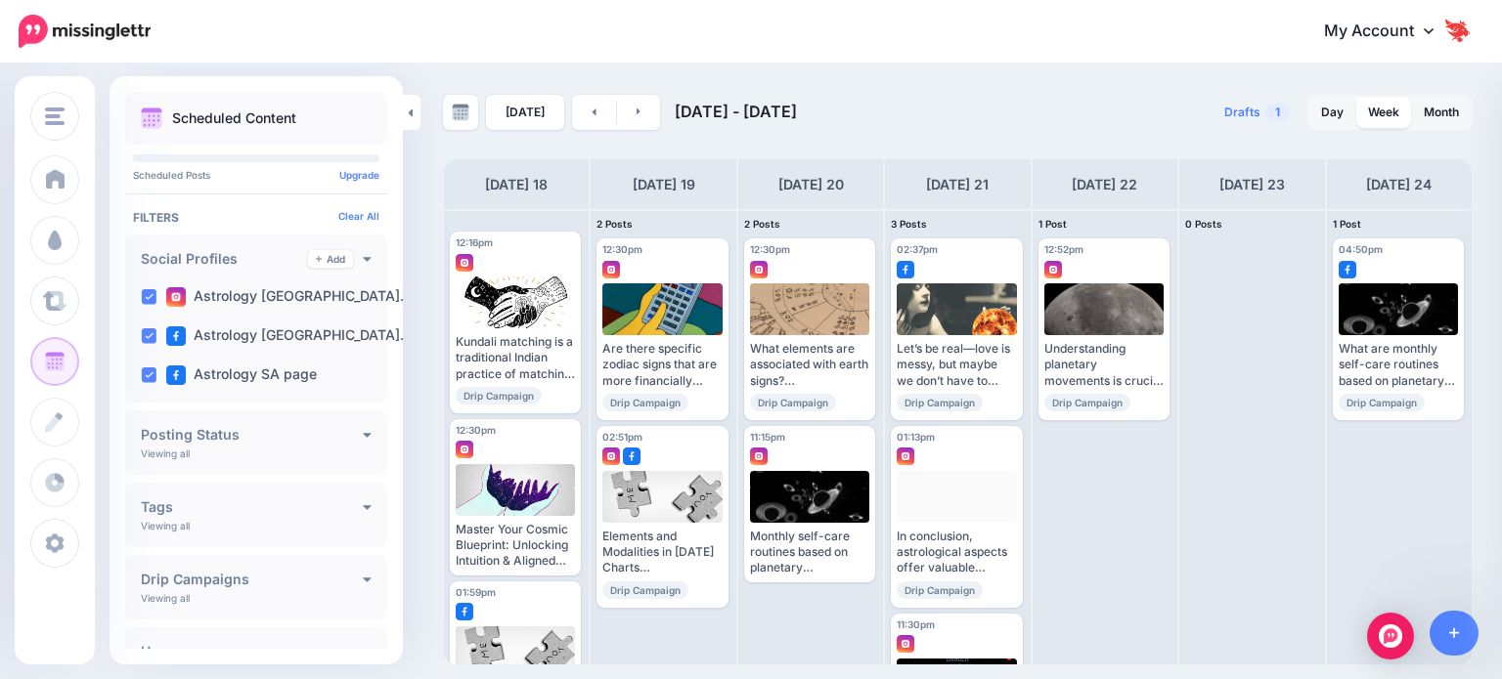
scroll to position [0, 0]
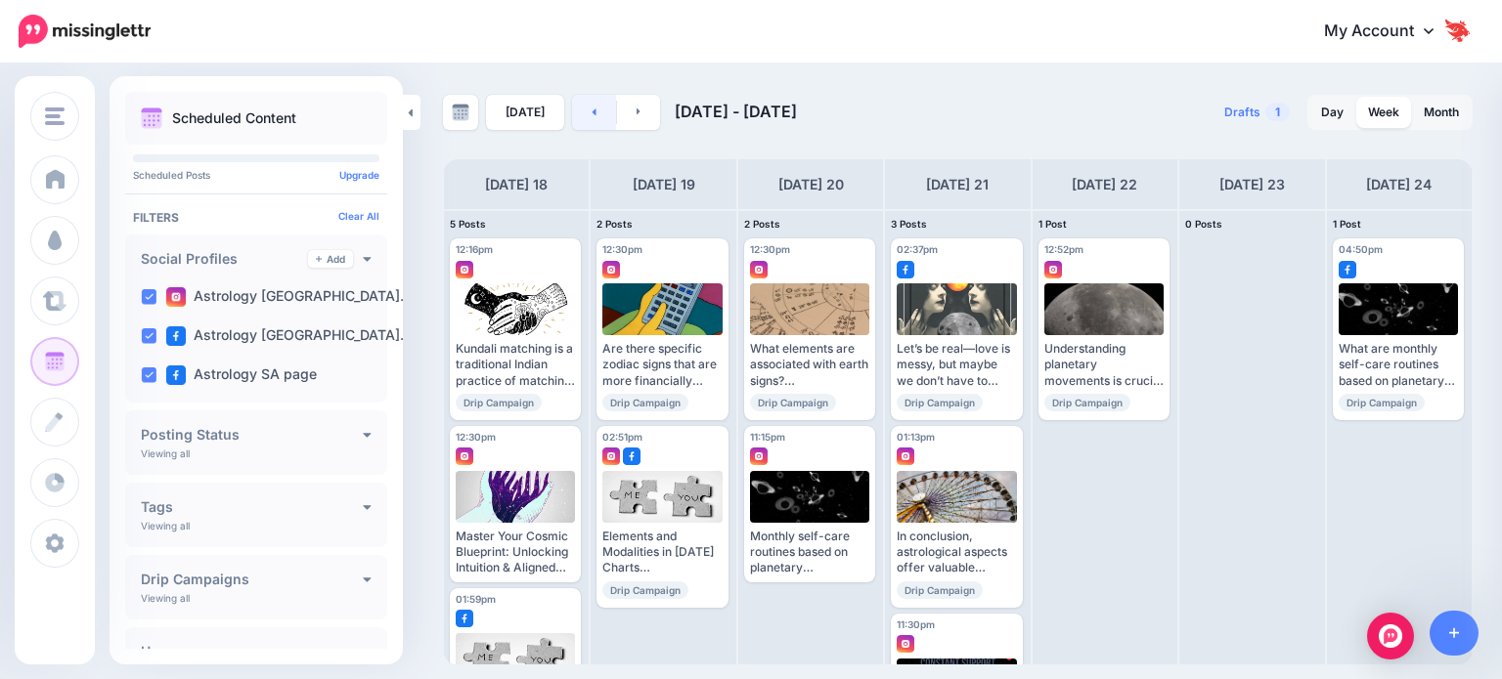
click at [577, 124] on link at bounding box center [594, 112] width 44 height 35
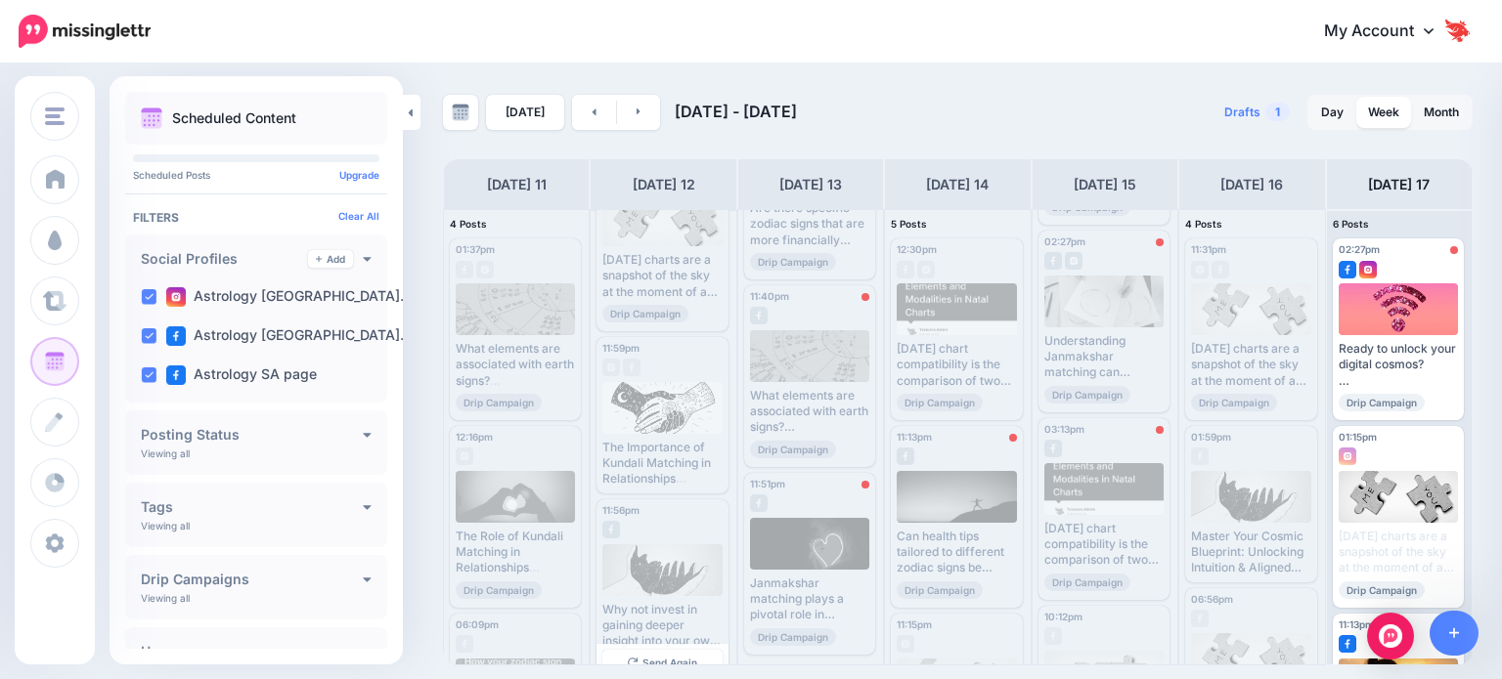
scroll to position [115, 0]
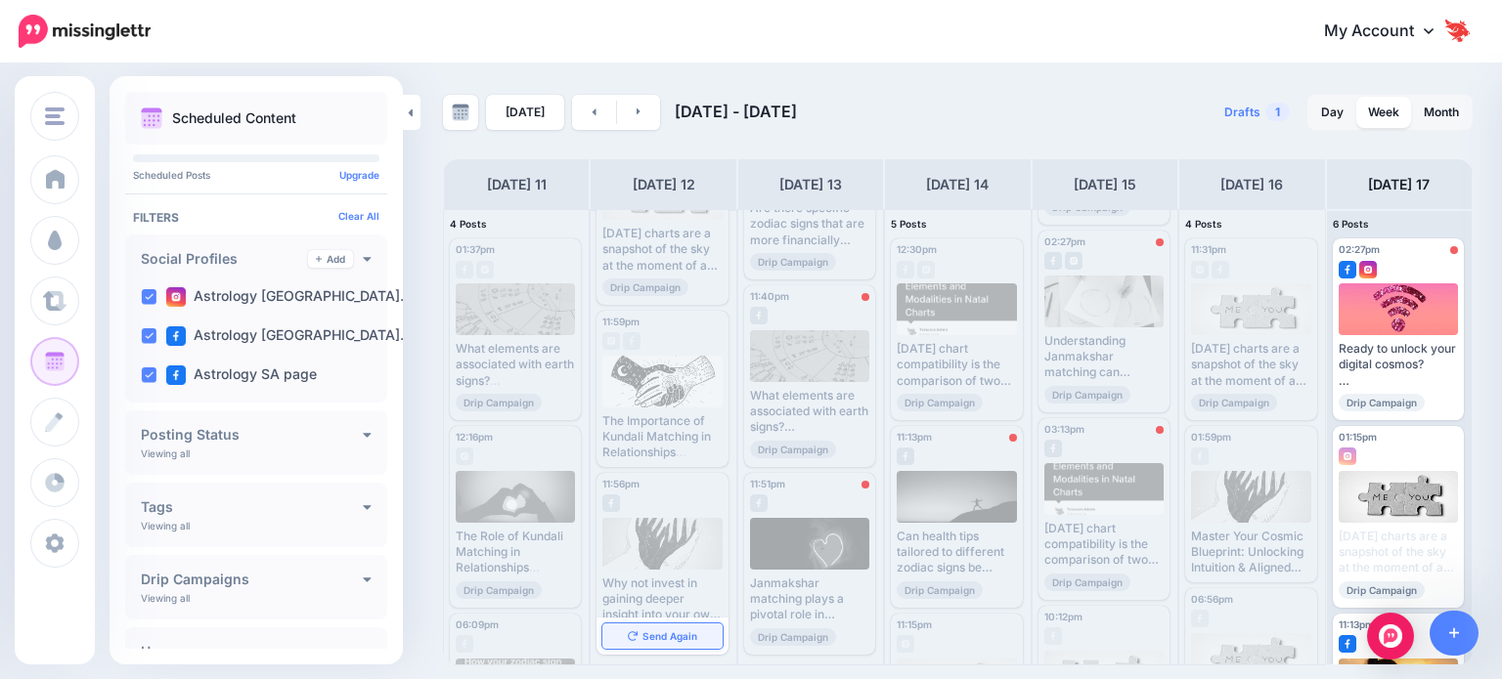
click at [676, 633] on span "Send Again" at bounding box center [669, 637] width 55 height 10
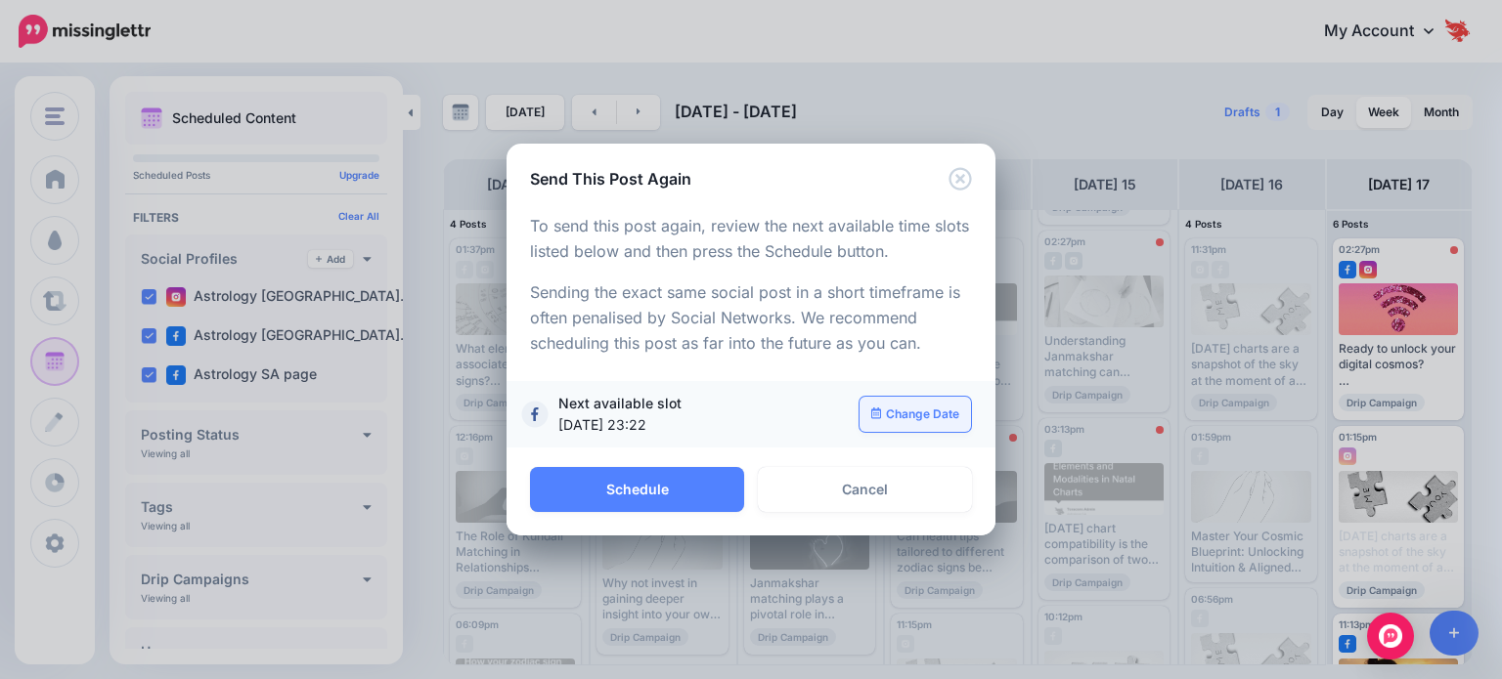
click at [901, 422] on link "Change Date" at bounding box center [915, 414] width 112 height 35
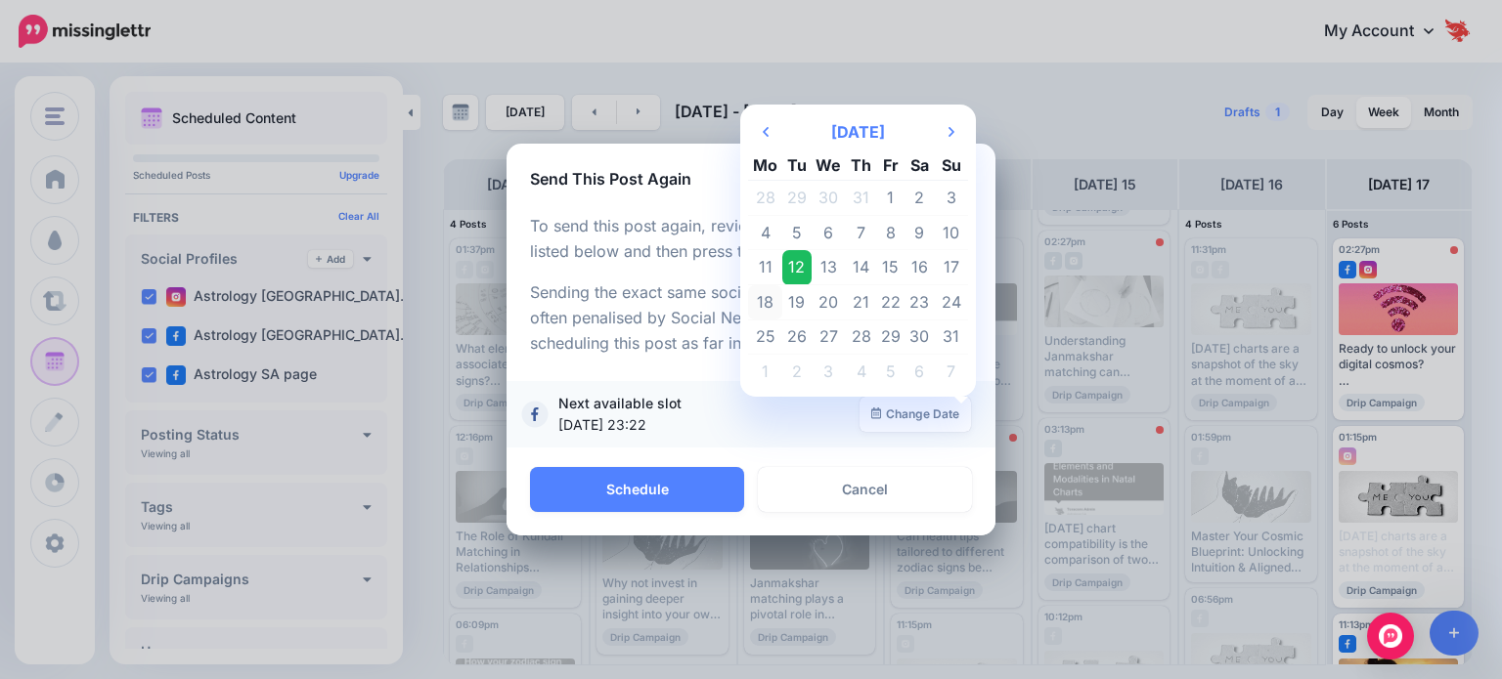
click at [764, 306] on td "18" at bounding box center [765, 302] width 34 height 35
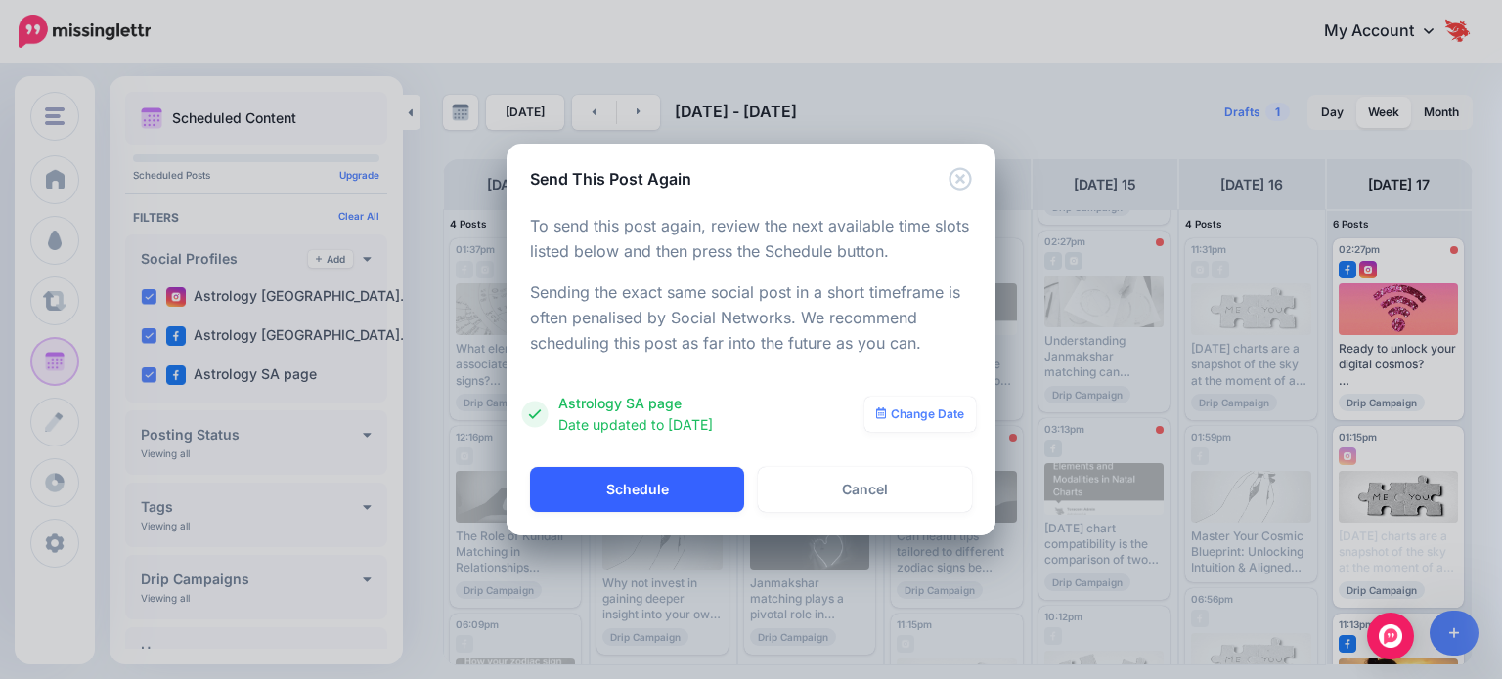
click at [654, 479] on button "Schedule" at bounding box center [637, 489] width 214 height 45
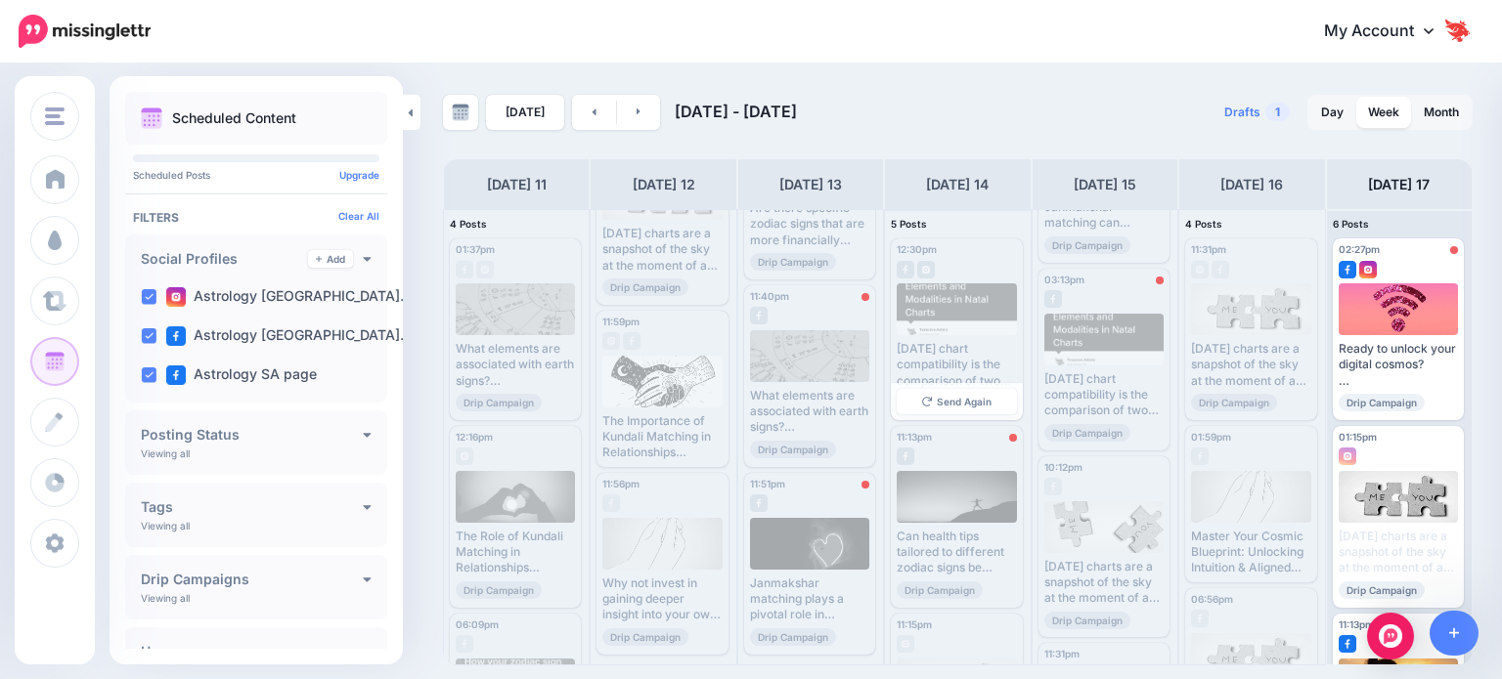
scroll to position [391, 0]
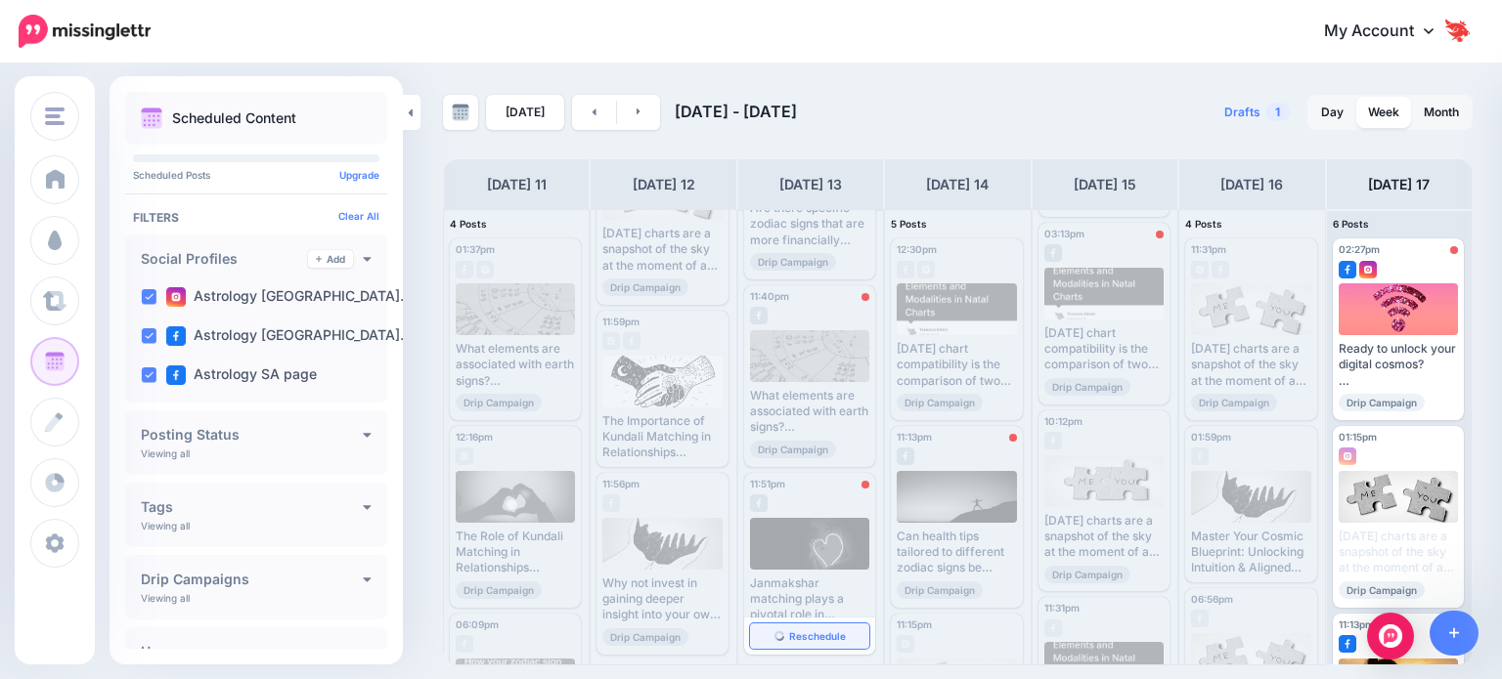
click at [798, 633] on span "Reschedule" at bounding box center [817, 637] width 57 height 10
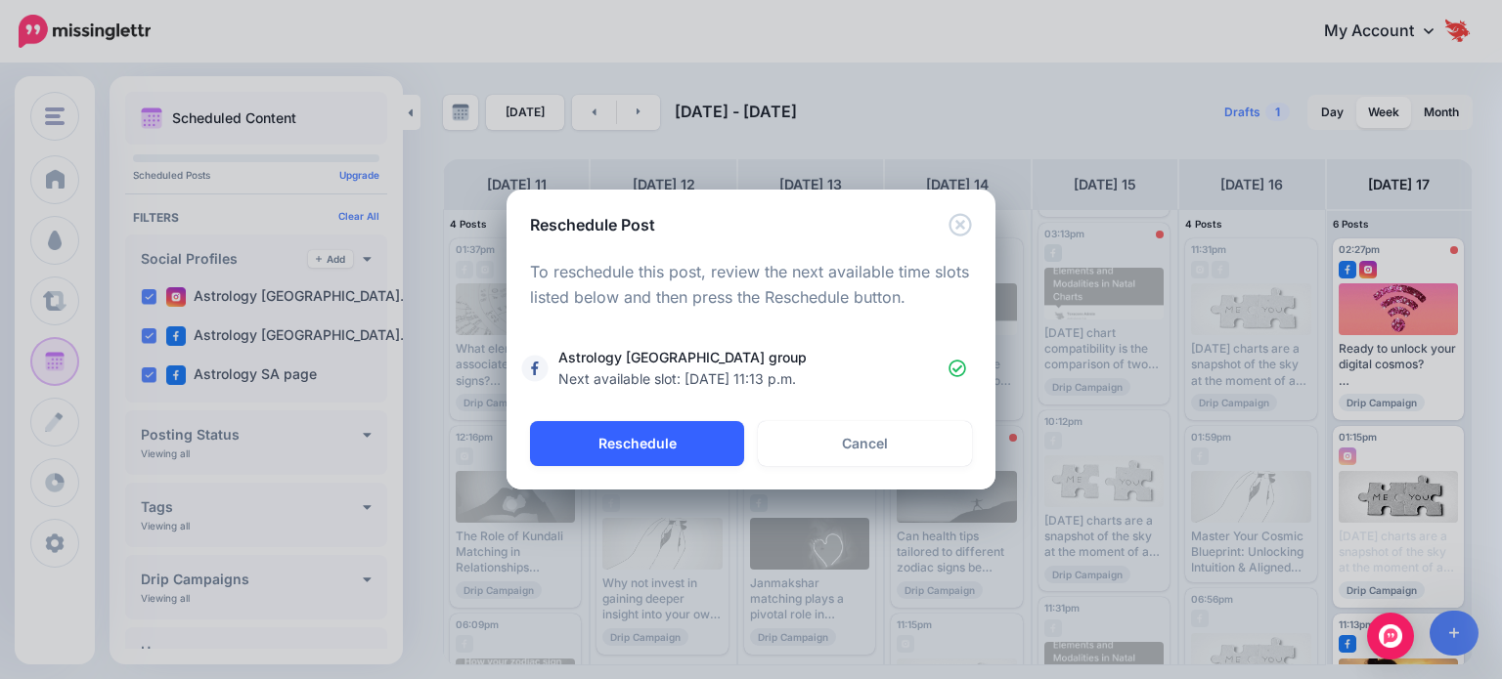
click at [705, 459] on button "Reschedule" at bounding box center [637, 443] width 214 height 45
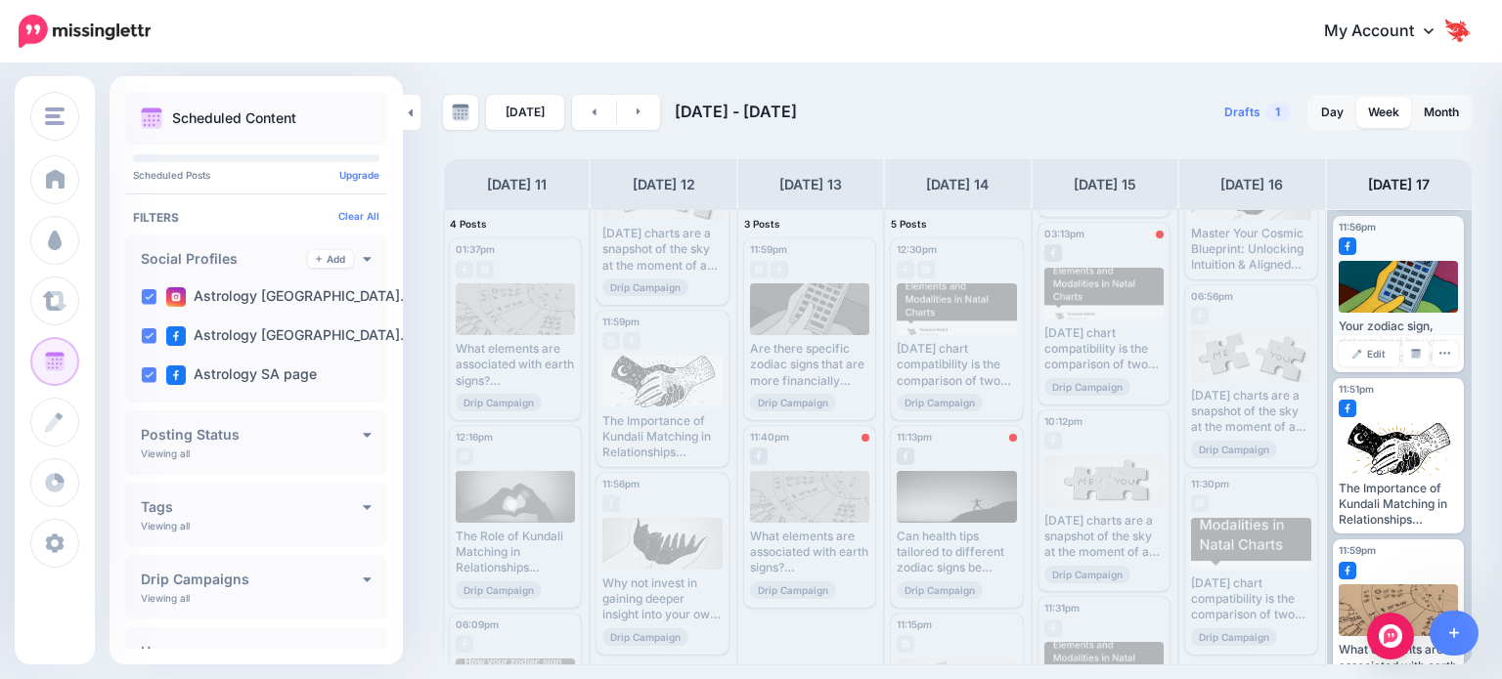
scroll to position [587, 0]
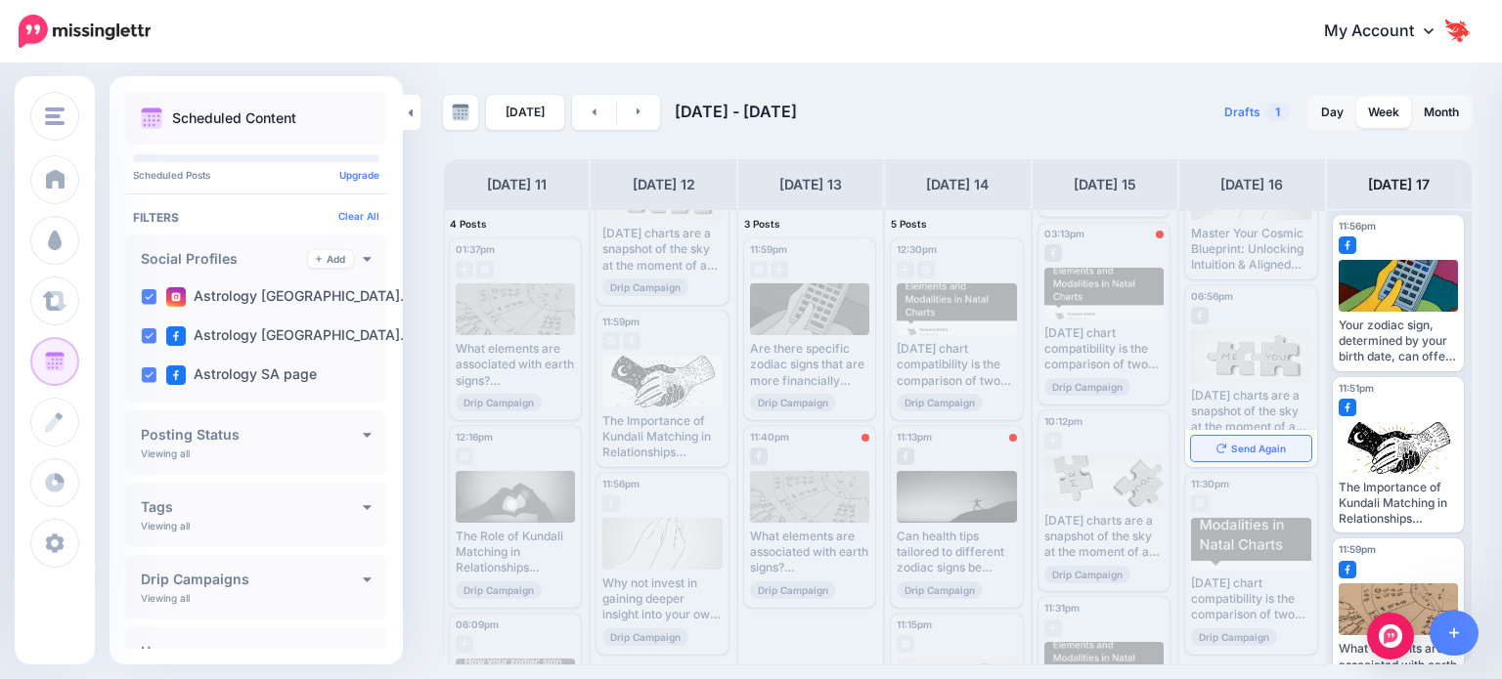
click at [1231, 452] on span "Send Again" at bounding box center [1258, 449] width 55 height 10
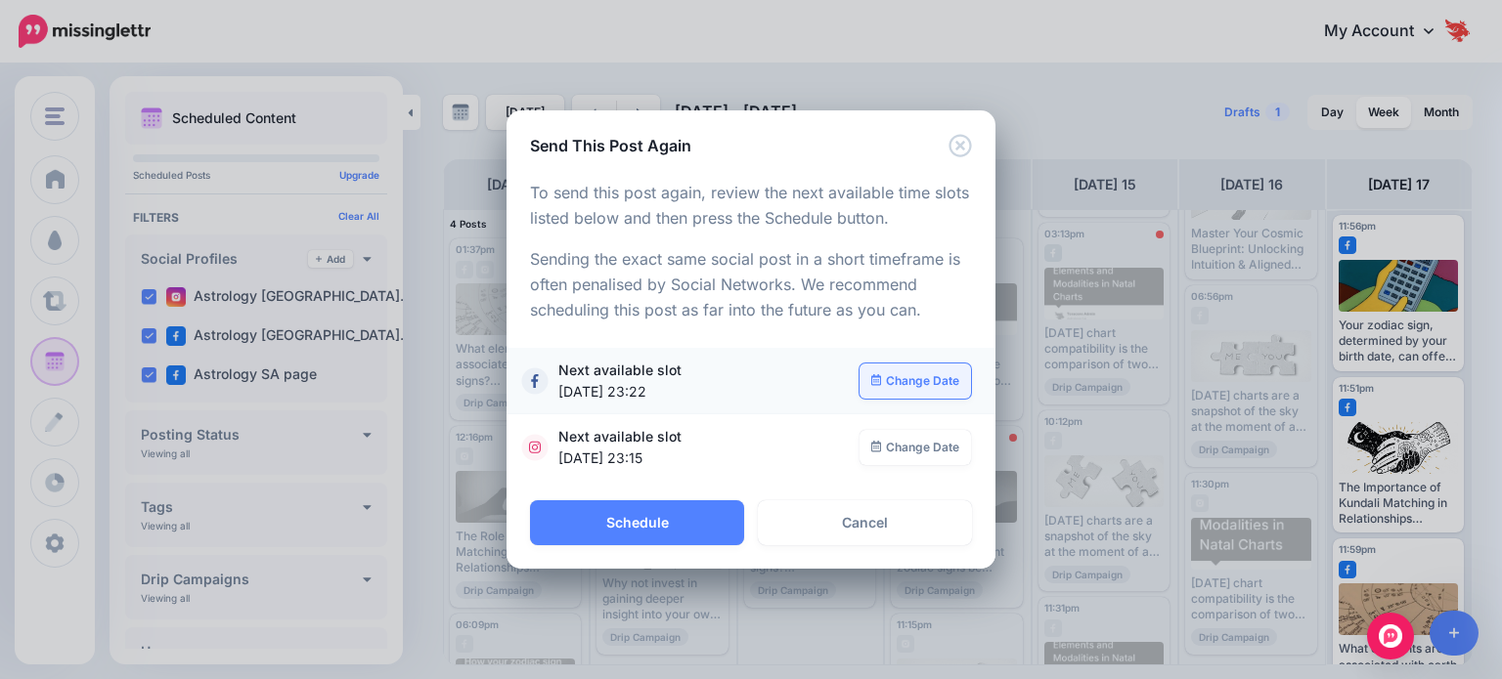
click at [880, 381] on icon at bounding box center [876, 380] width 11 height 12
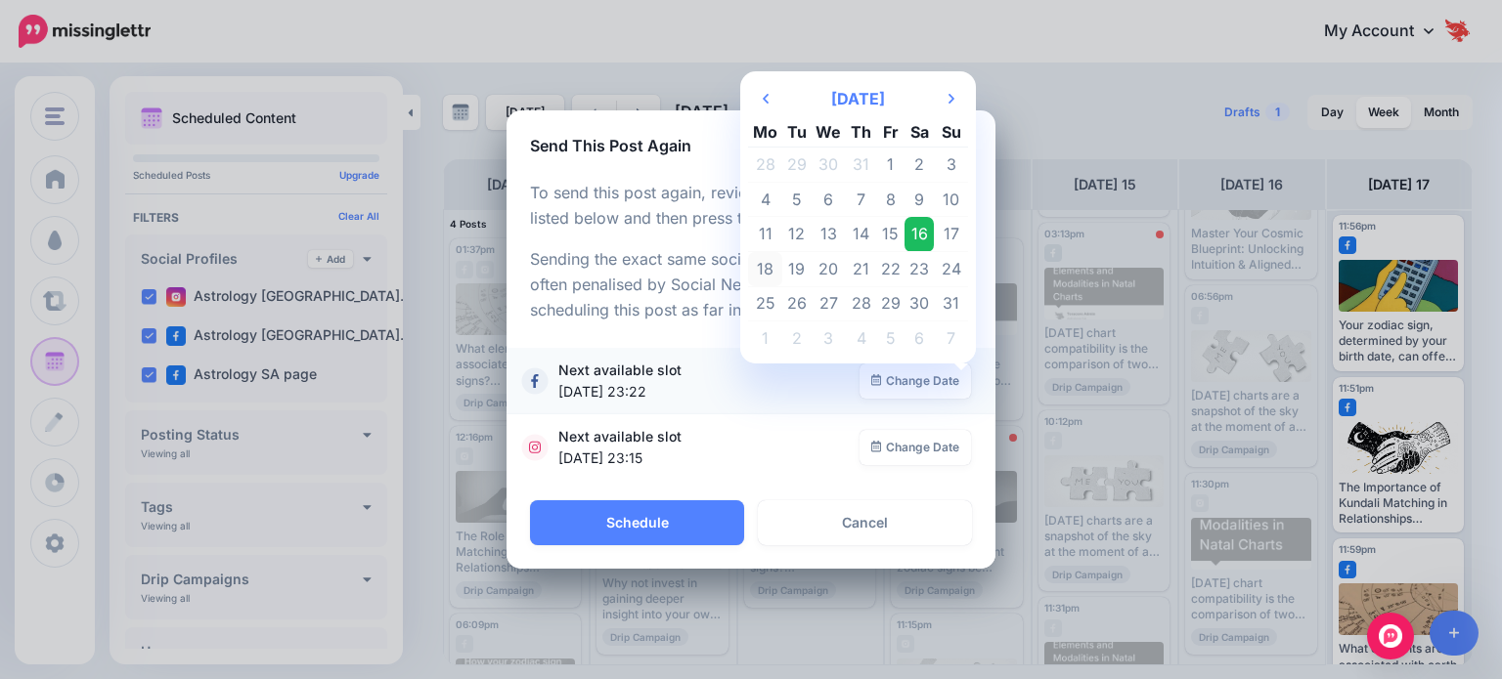
click at [763, 271] on td "18" at bounding box center [765, 269] width 34 height 35
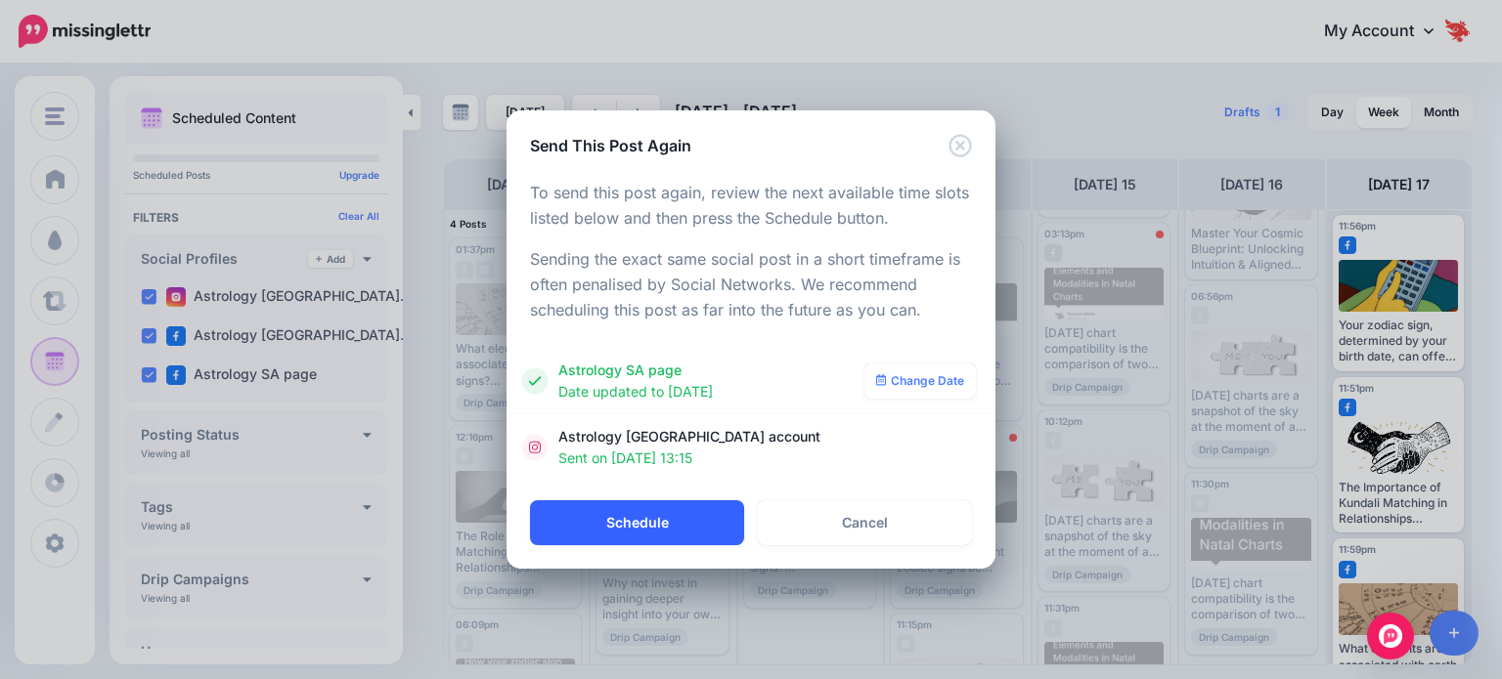
click at [668, 528] on button "Schedule" at bounding box center [637, 523] width 214 height 45
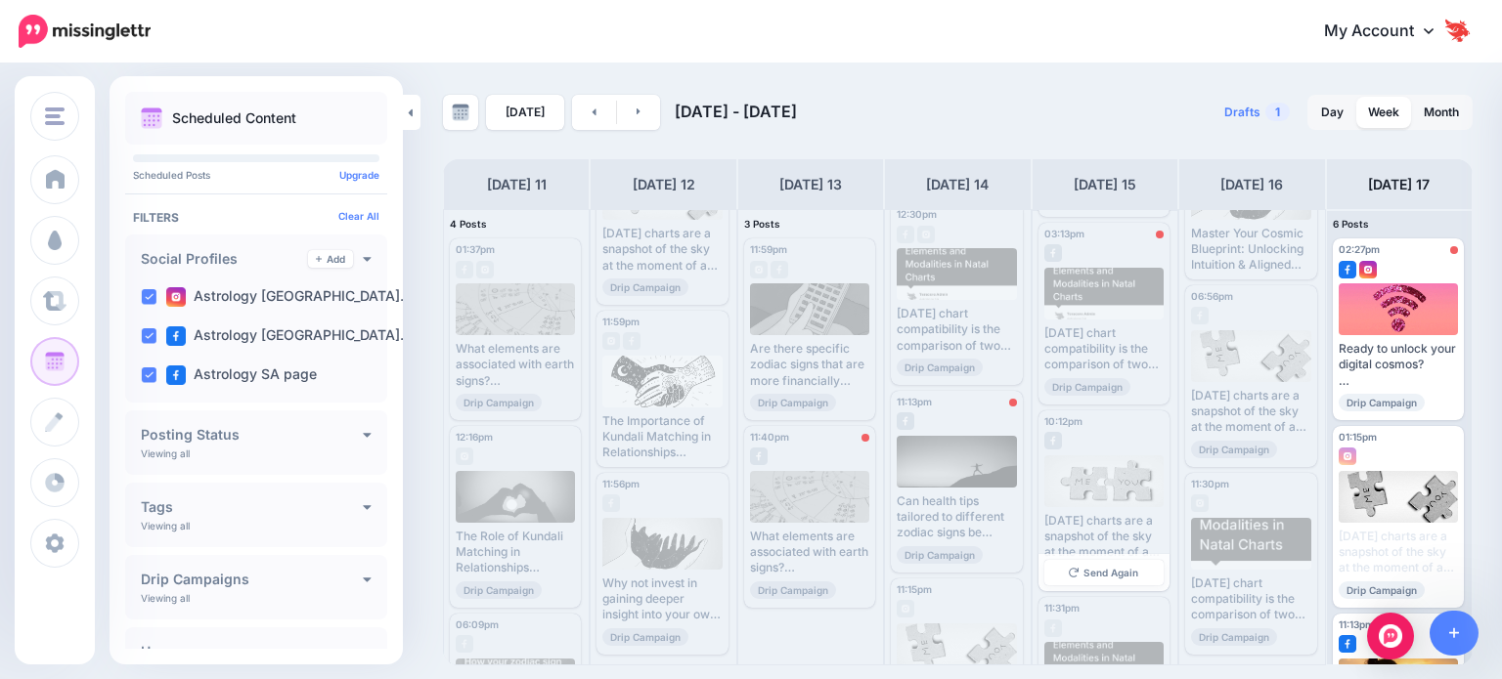
scroll to position [98, 0]
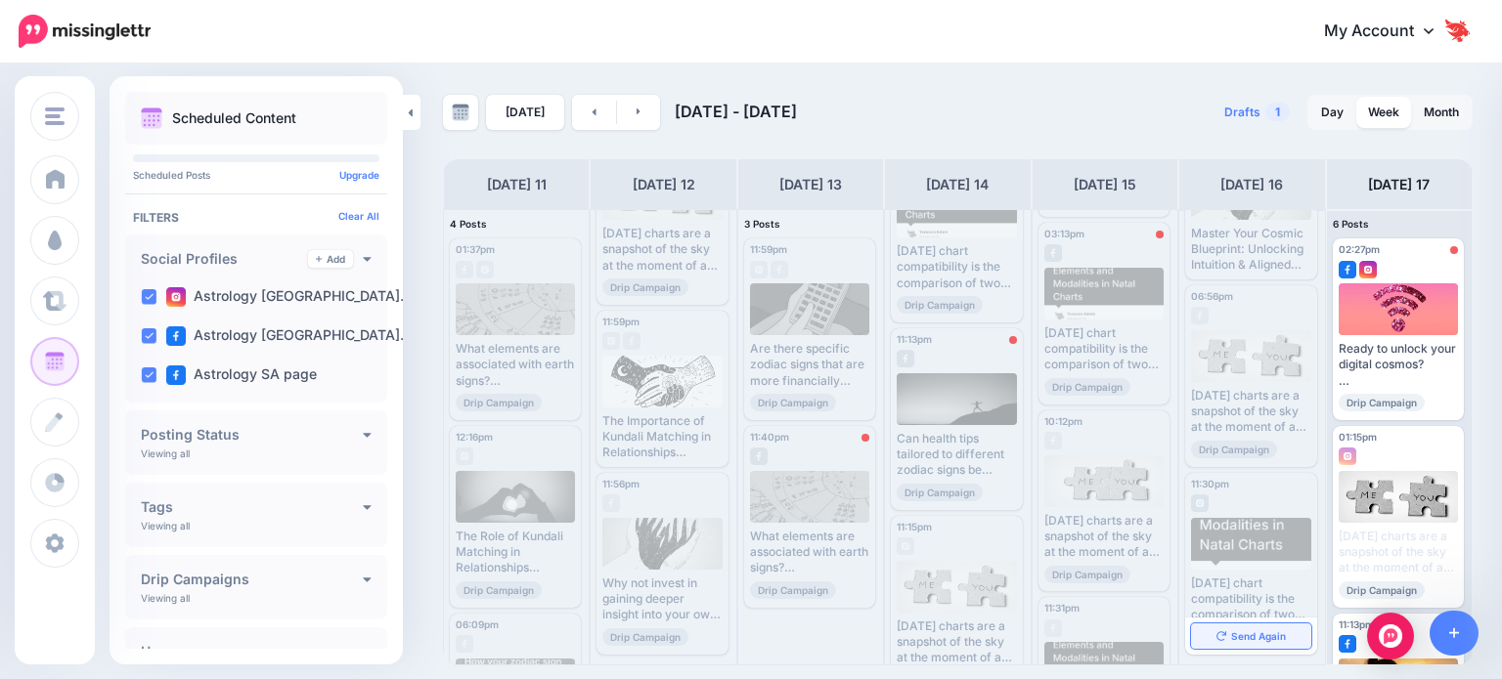
click at [1235, 638] on span "Send Again" at bounding box center [1258, 637] width 55 height 10
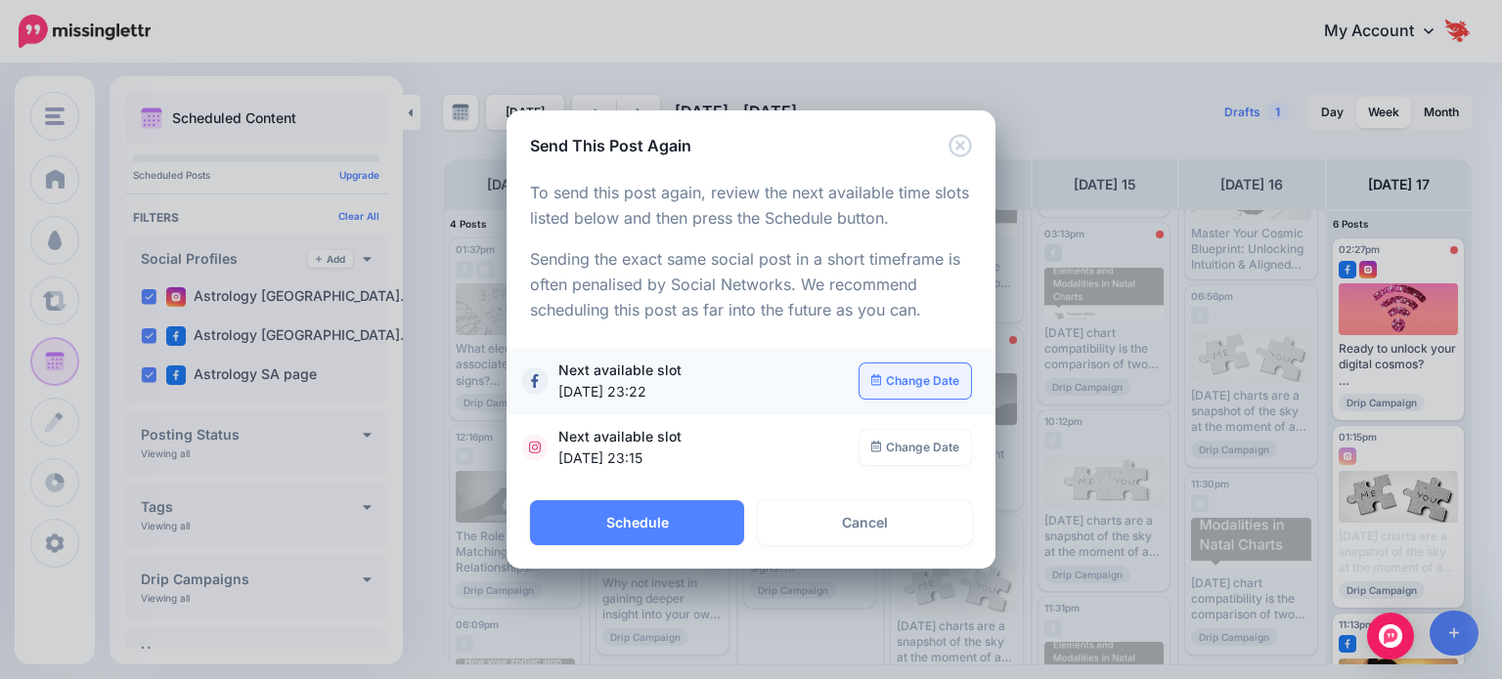
click at [889, 371] on link "Change Date" at bounding box center [915, 381] width 112 height 35
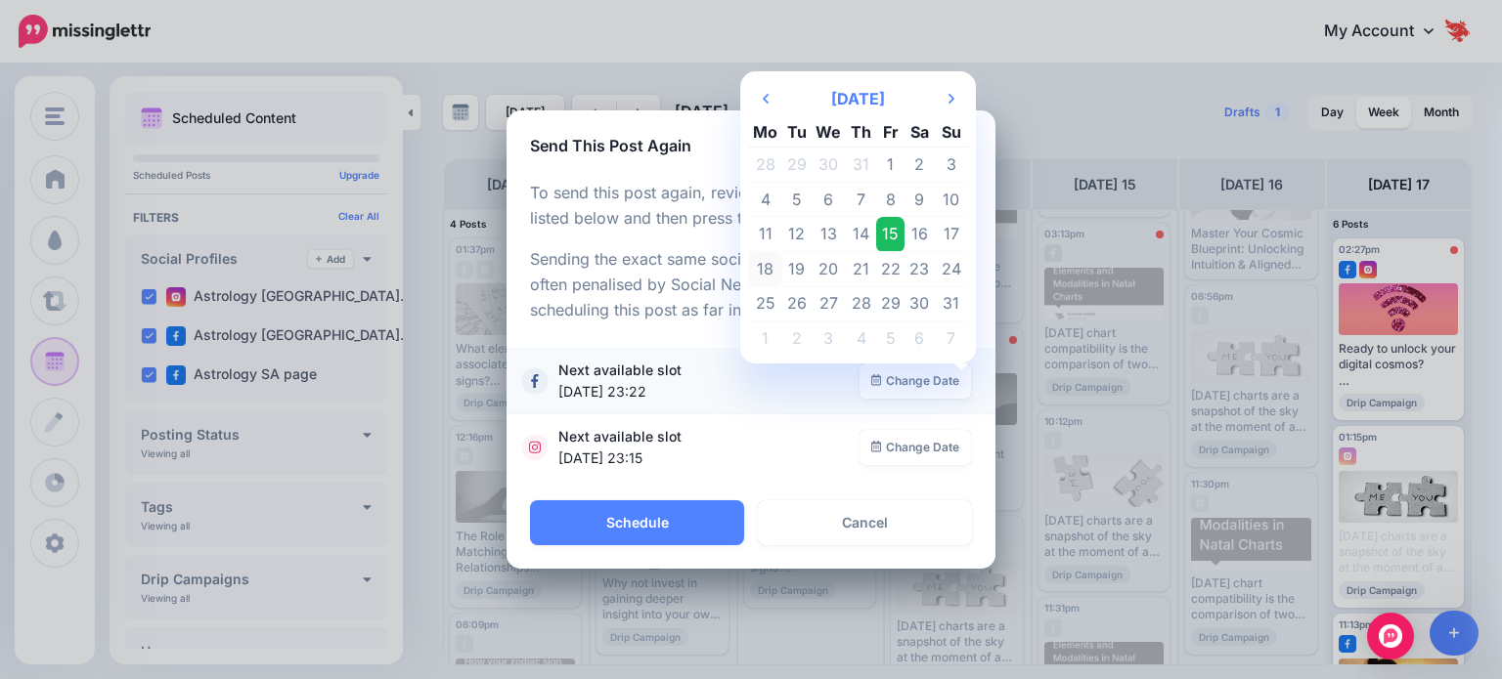
click at [768, 271] on td "18" at bounding box center [765, 269] width 34 height 35
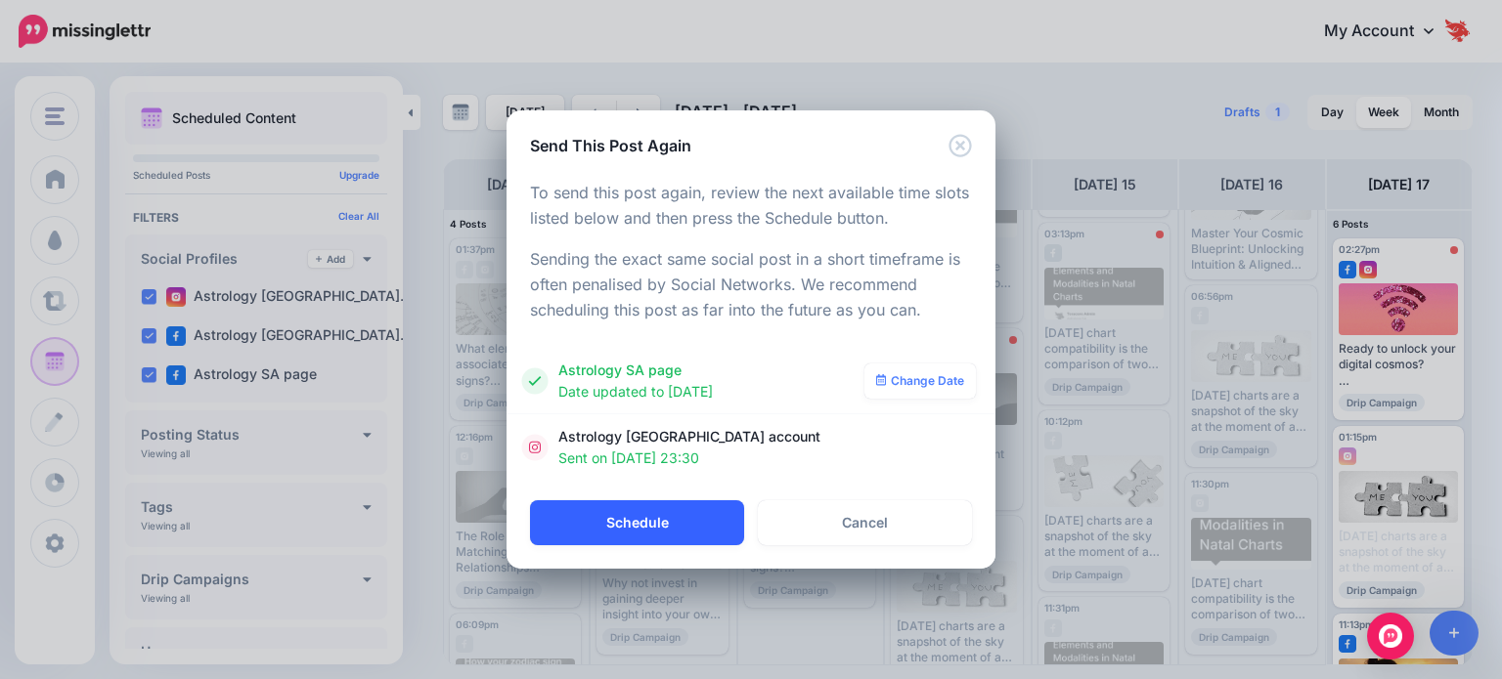
click at [698, 535] on button "Schedule" at bounding box center [637, 523] width 214 height 45
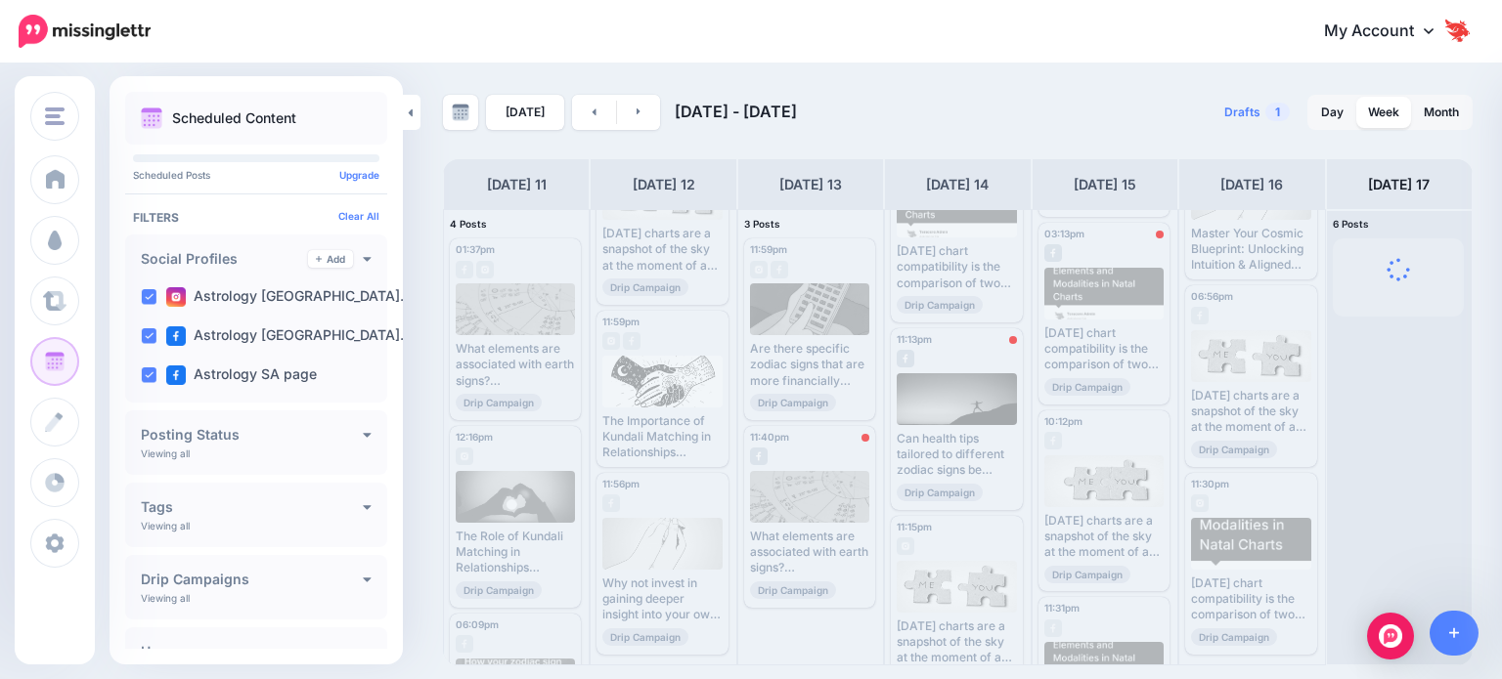
scroll to position [0, 0]
